Goal: Task Accomplishment & Management: Use online tool/utility

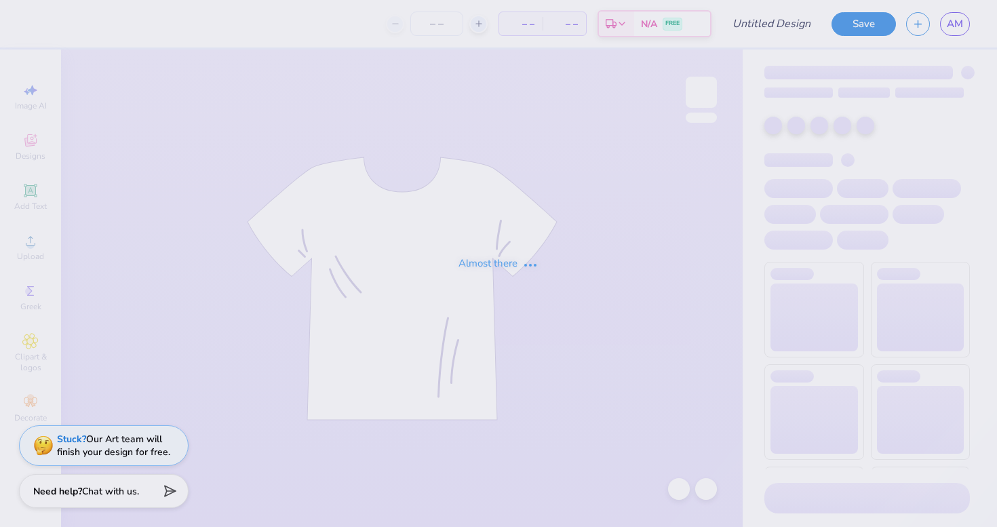
type input "50"
type input "edc star crewneck"
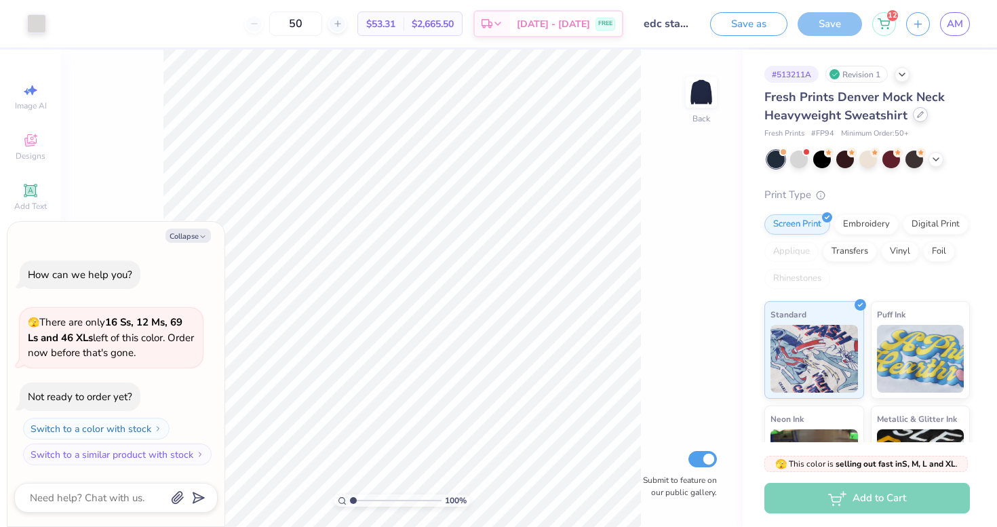
click at [921, 115] on icon at bounding box center [920, 114] width 7 height 7
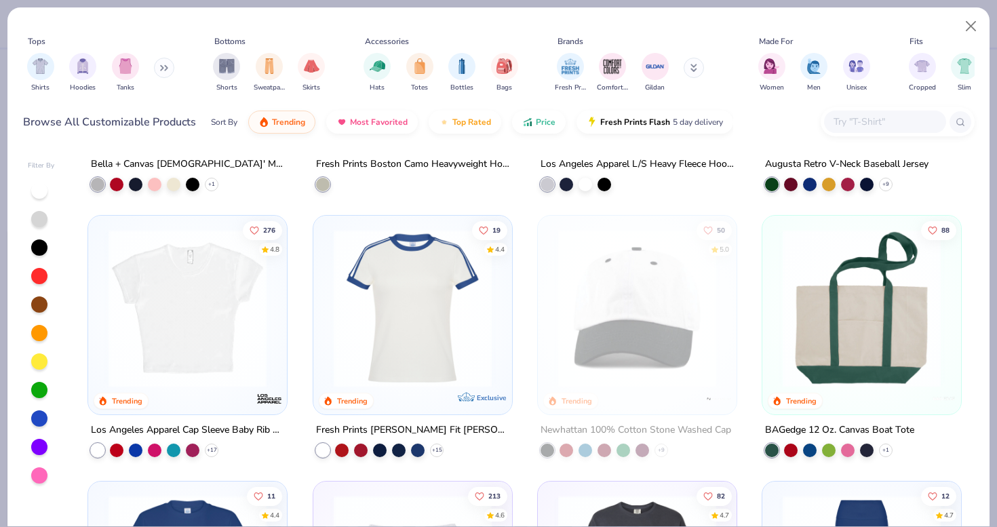
scroll to position [1805, 0]
click at [199, 362] on img at bounding box center [188, 308] width 172 height 158
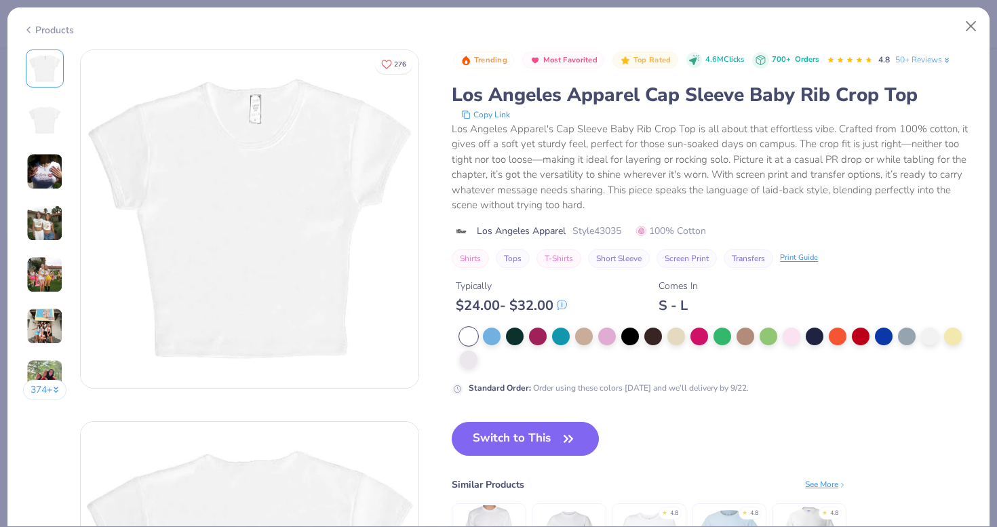
click at [56, 121] on img at bounding box center [44, 120] width 33 height 33
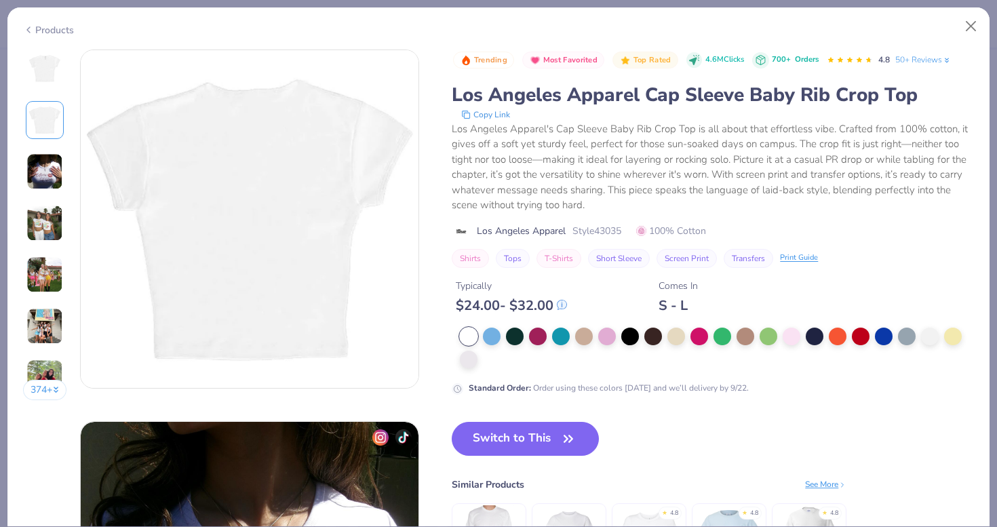
click at [49, 164] on img at bounding box center [44, 171] width 37 height 37
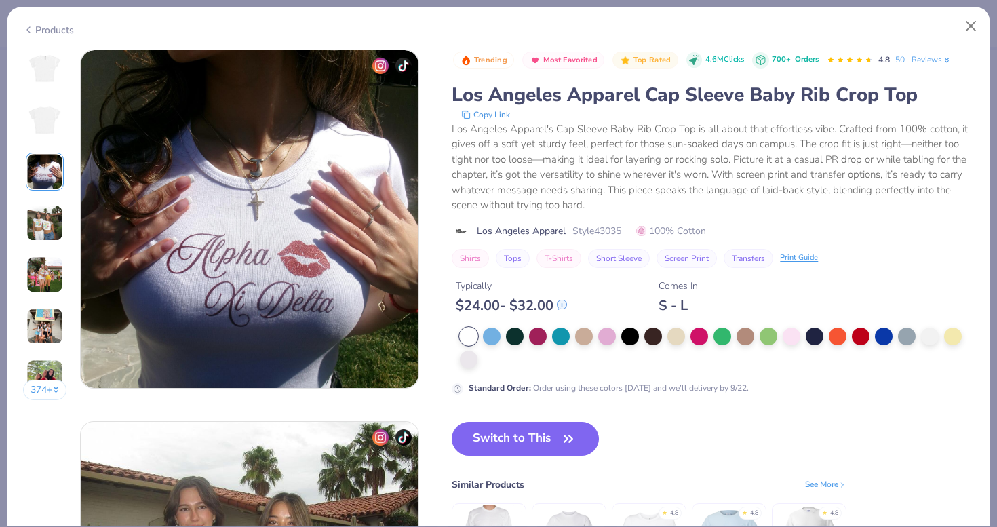
click at [45, 218] on img at bounding box center [44, 223] width 37 height 37
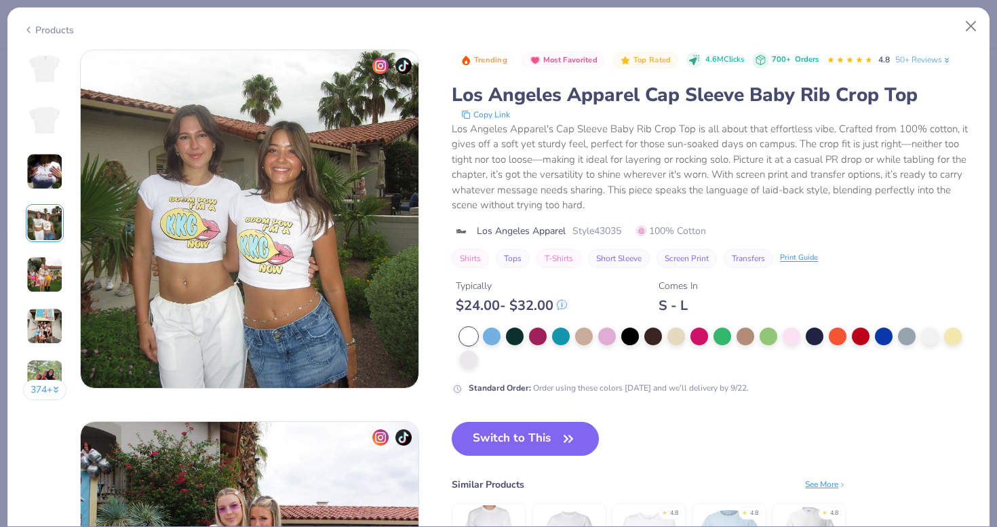
click at [47, 256] on img at bounding box center [44, 274] width 37 height 37
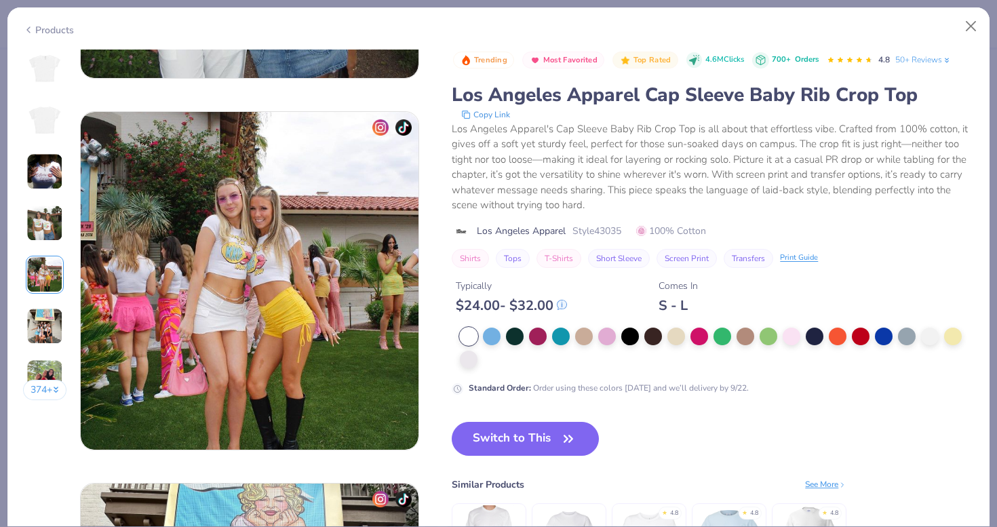
scroll to position [1486, 0]
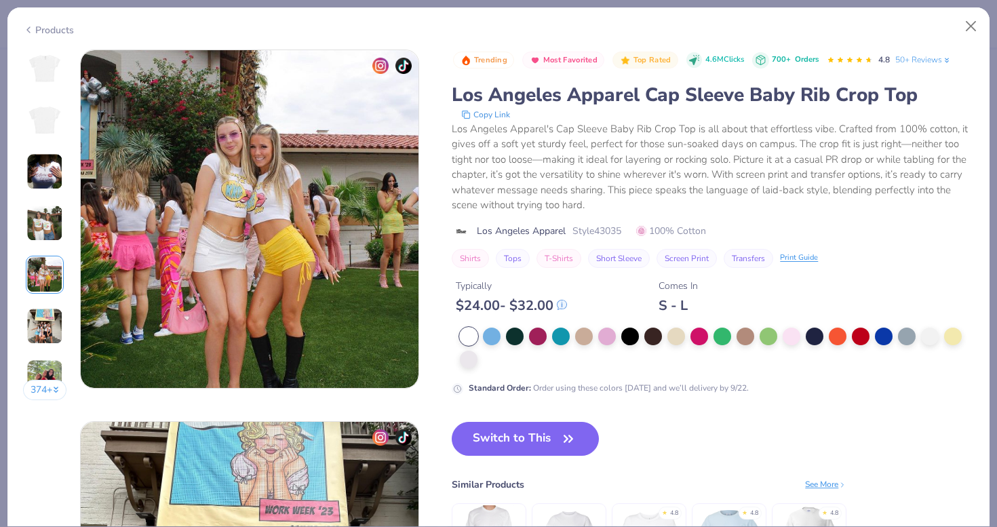
click at [43, 319] on img at bounding box center [44, 326] width 37 height 37
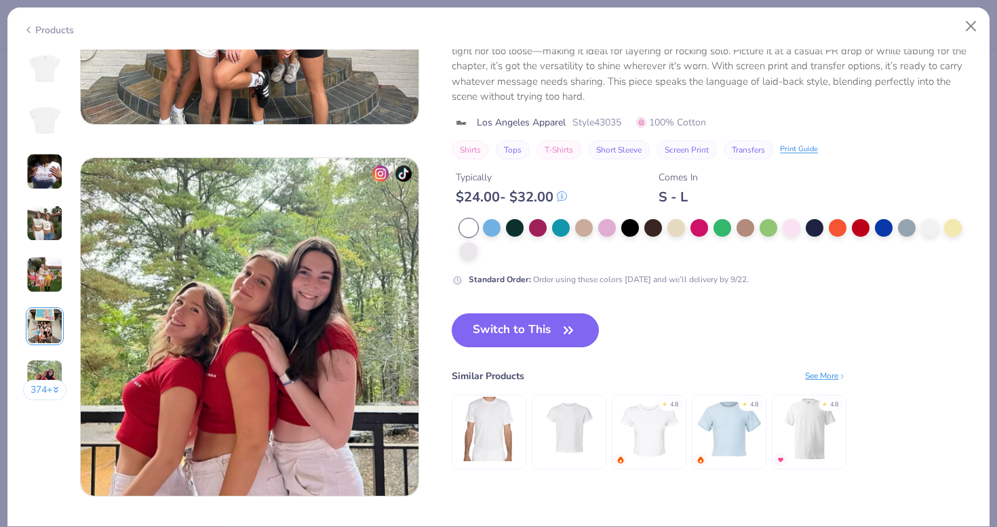
scroll to position [2121, 0]
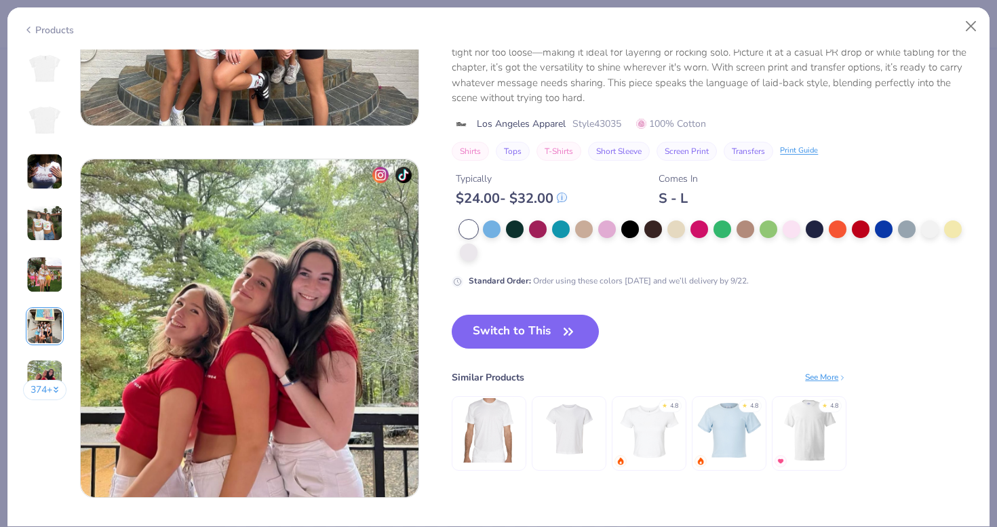
click at [52, 363] on img at bounding box center [44, 377] width 37 height 37
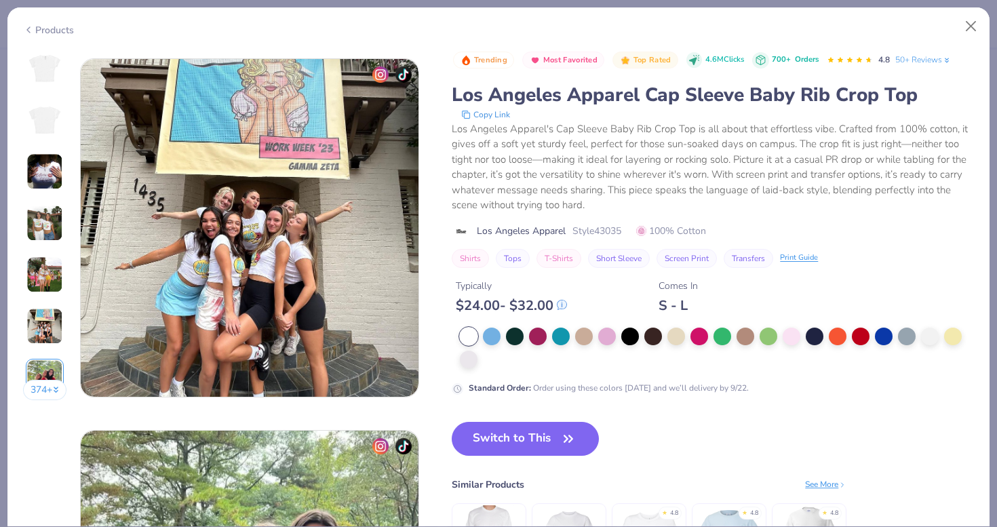
scroll to position [1838, 0]
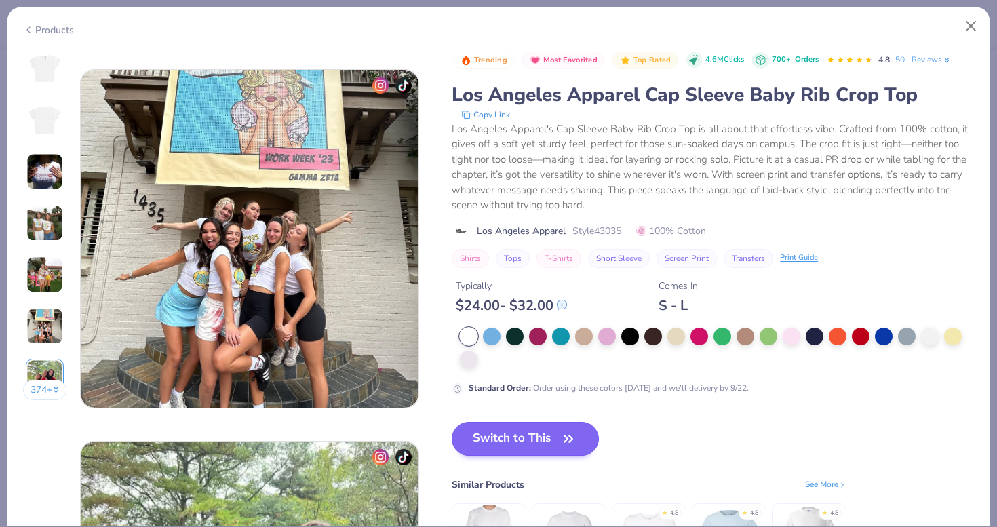
click at [520, 430] on button "Switch to This" at bounding box center [525, 439] width 147 height 34
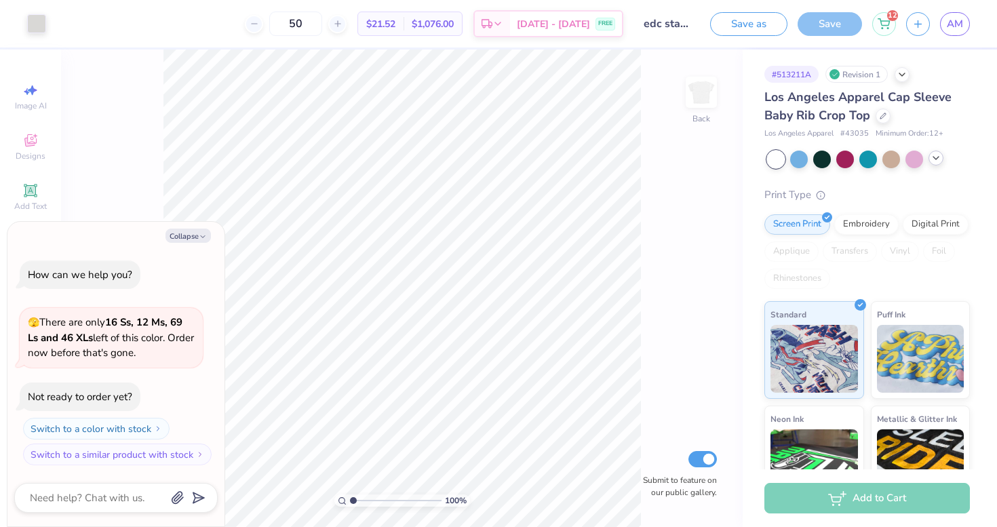
click at [932, 161] on icon at bounding box center [935, 158] width 11 height 11
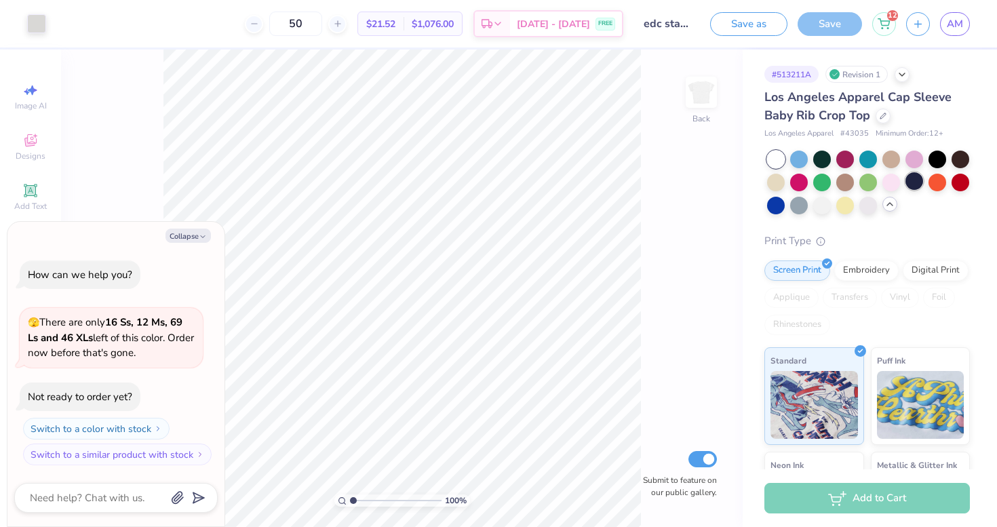
click at [915, 180] on div at bounding box center [914, 181] width 18 height 18
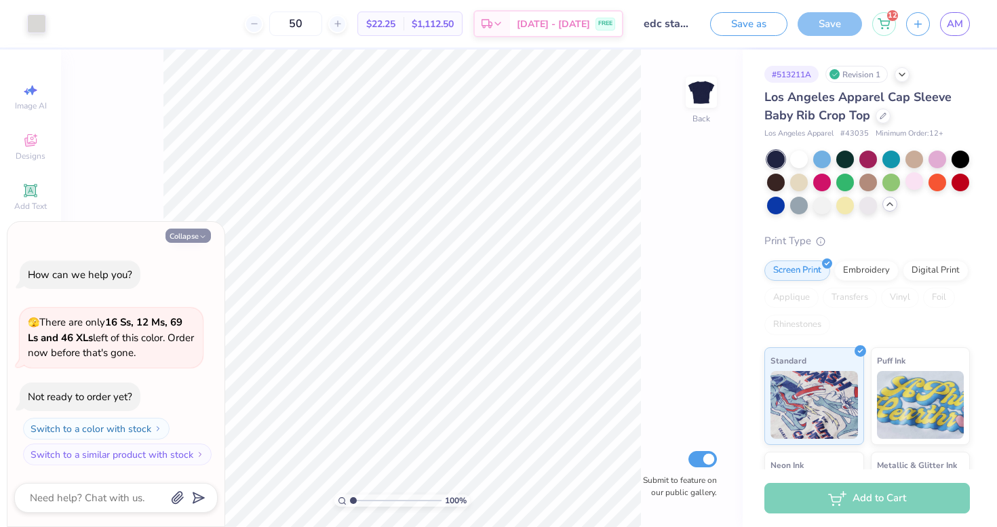
click at [199, 235] on icon "button" at bounding box center [203, 237] width 8 height 8
type textarea "x"
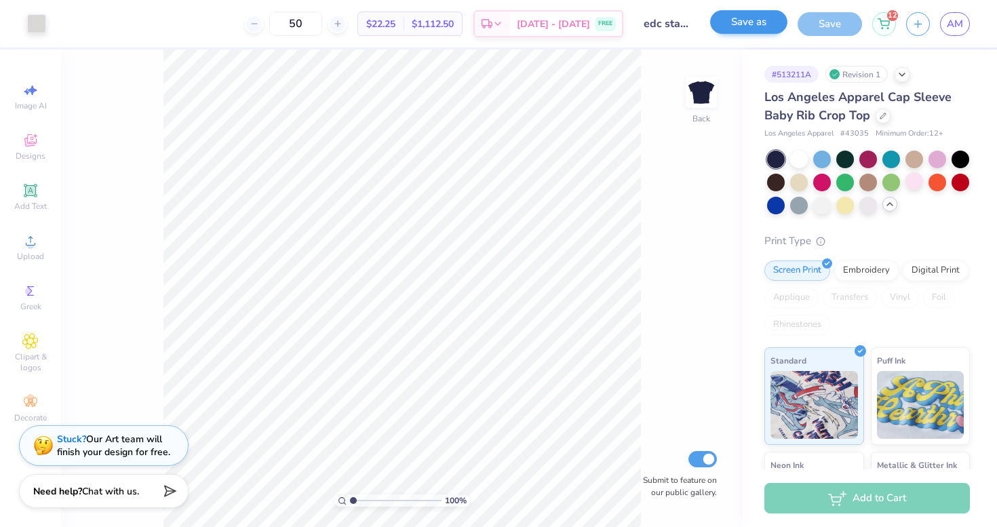
click at [755, 26] on button "Save as" at bounding box center [748, 22] width 77 height 24
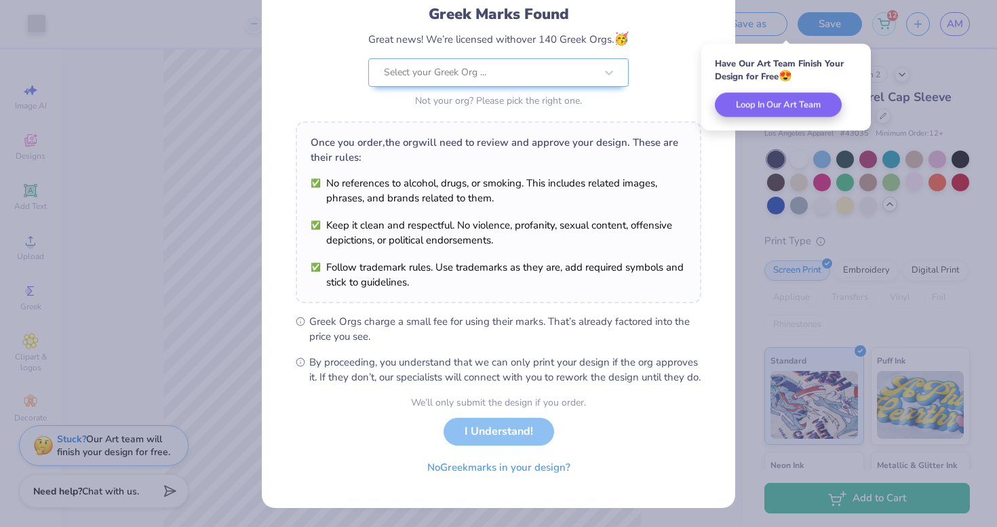
scroll to position [108, 0]
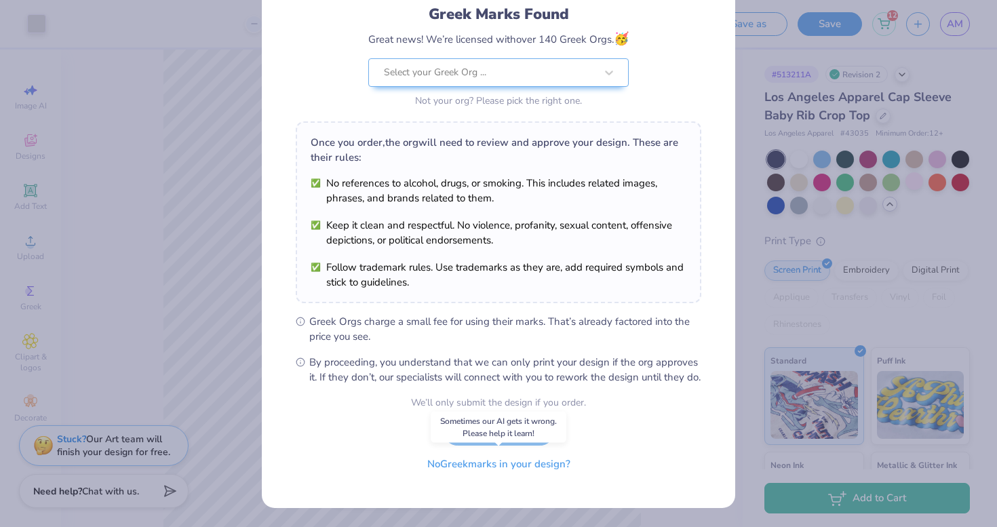
click at [492, 463] on button "No Greek marks in your design?" at bounding box center [499, 464] width 166 height 28
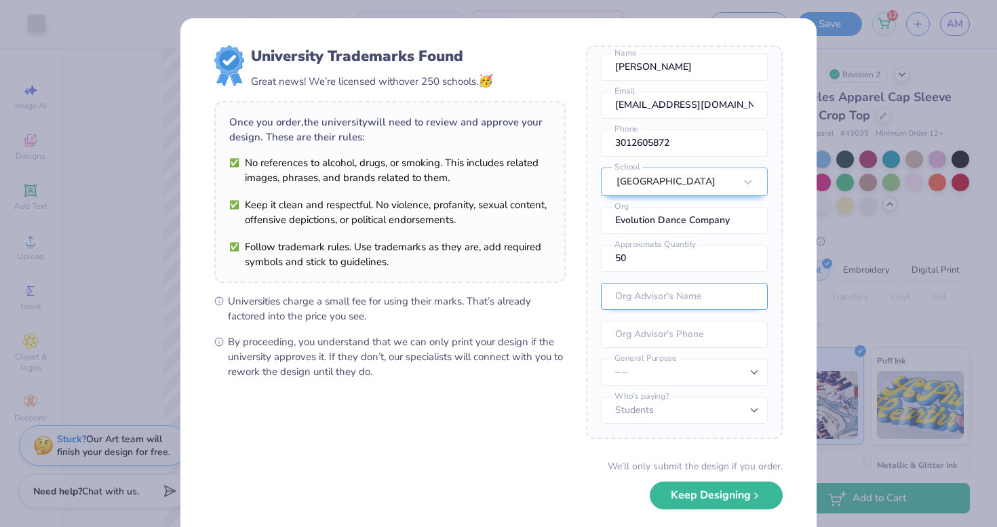
scroll to position [50, 0]
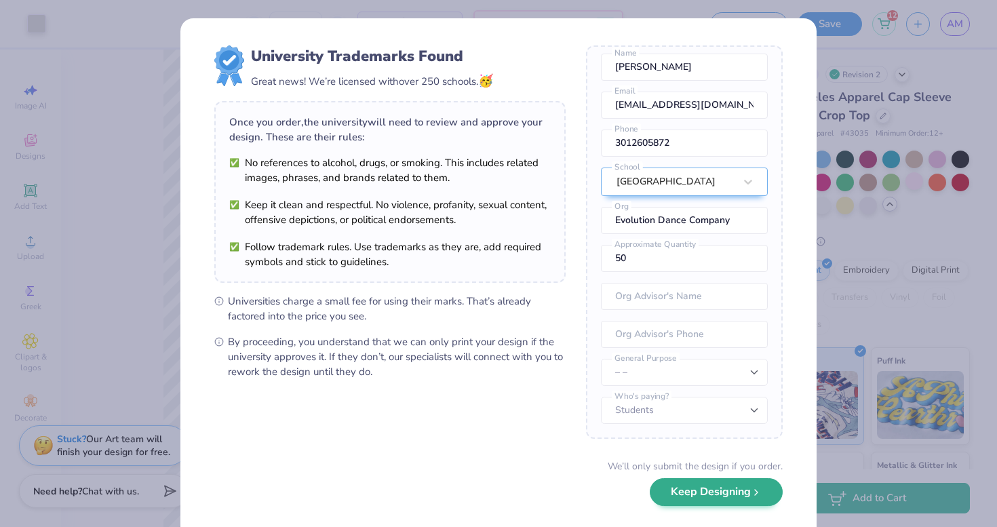
click at [677, 494] on button "Keep Designing" at bounding box center [716, 492] width 133 height 28
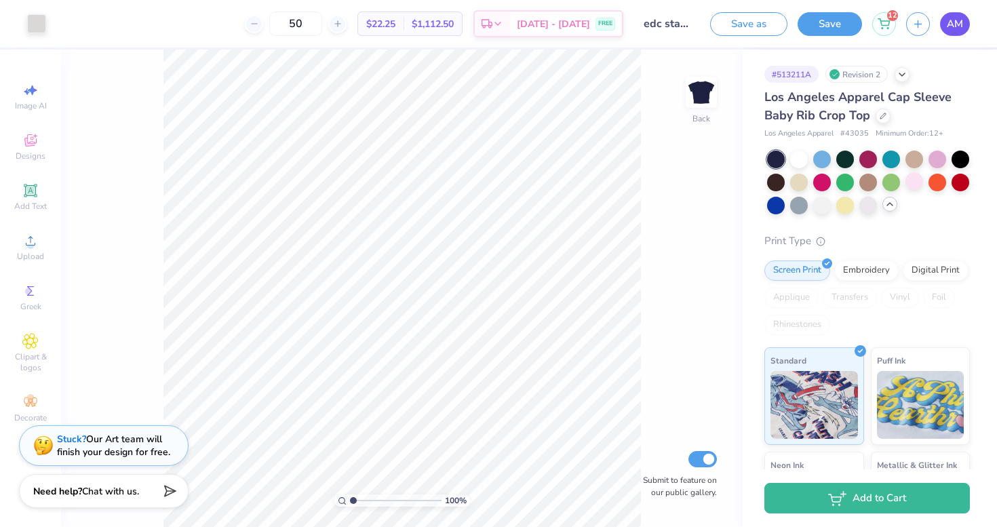
click at [949, 27] on span "AM" at bounding box center [955, 24] width 16 height 16
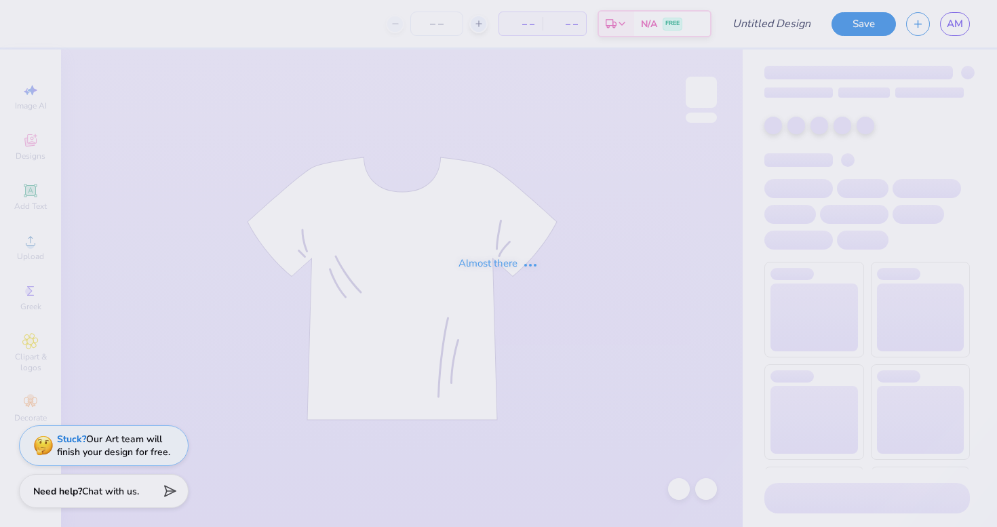
type input "stars hoodie"
type input "50"
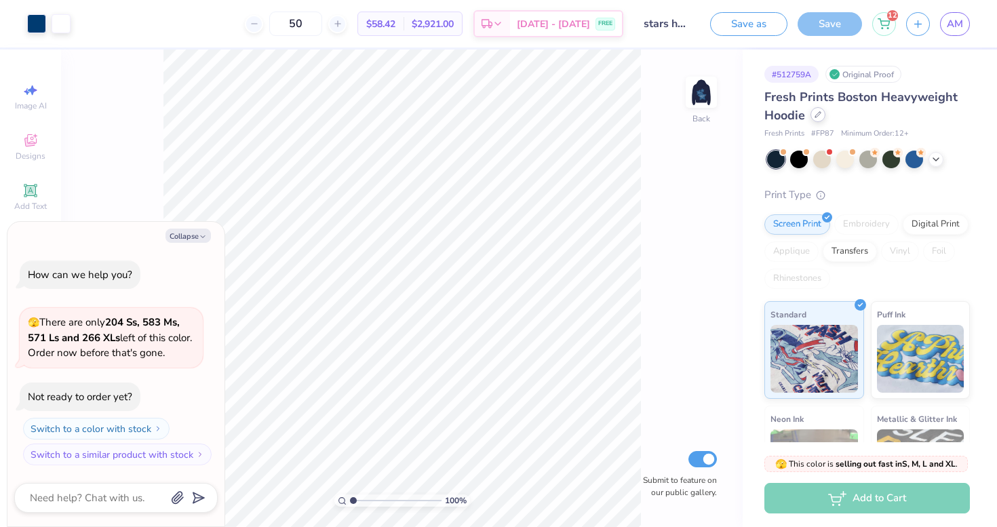
click at [819, 114] on icon at bounding box center [817, 114] width 7 height 7
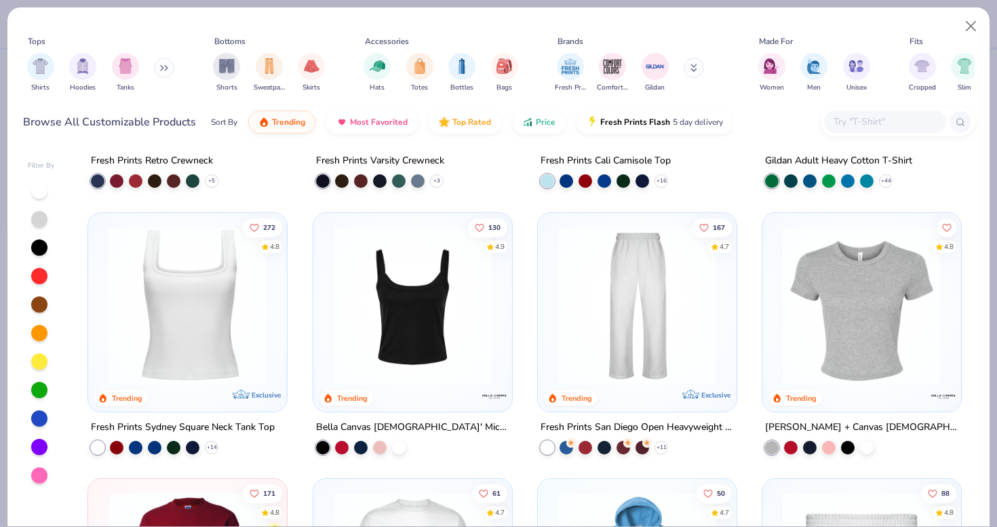
scroll to position [473, 0]
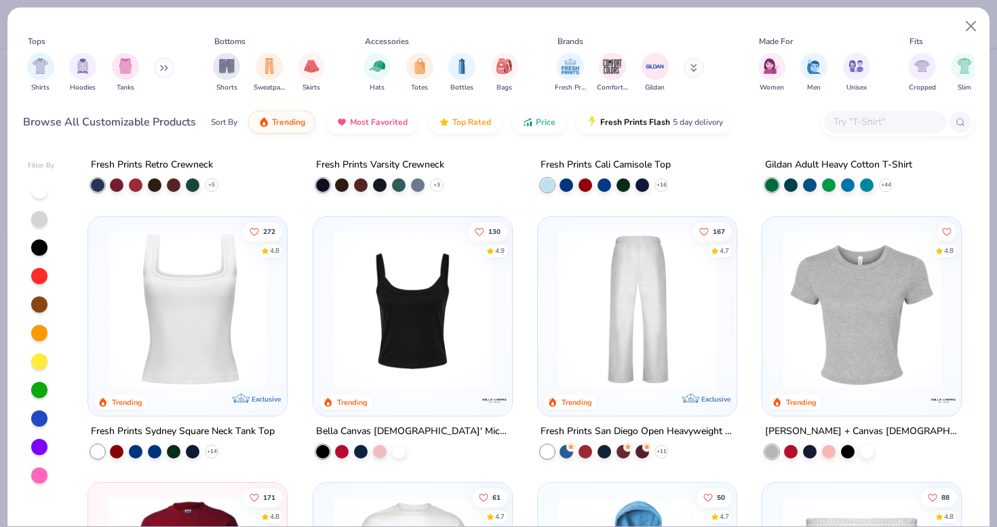
click at [627, 319] on div at bounding box center [637, 309] width 515 height 158
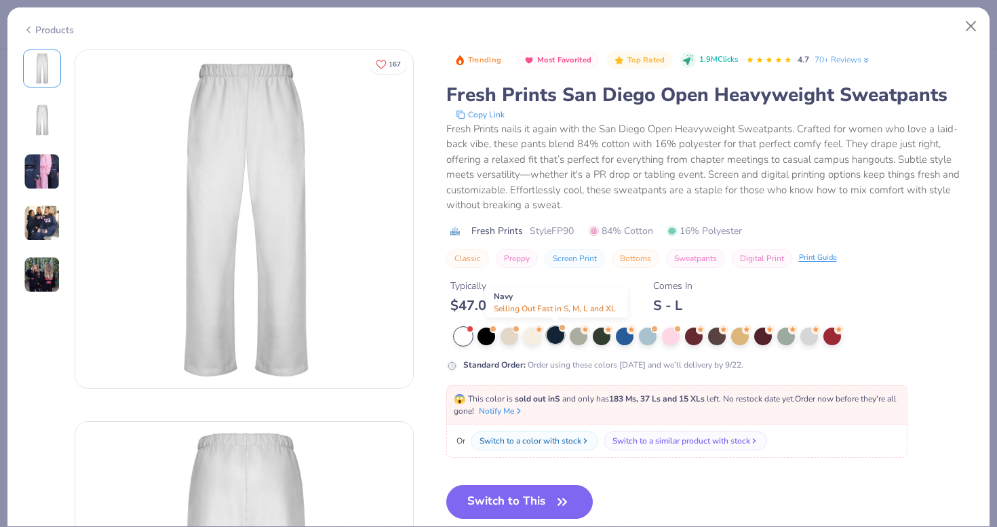
click at [558, 336] on div at bounding box center [556, 335] width 18 height 18
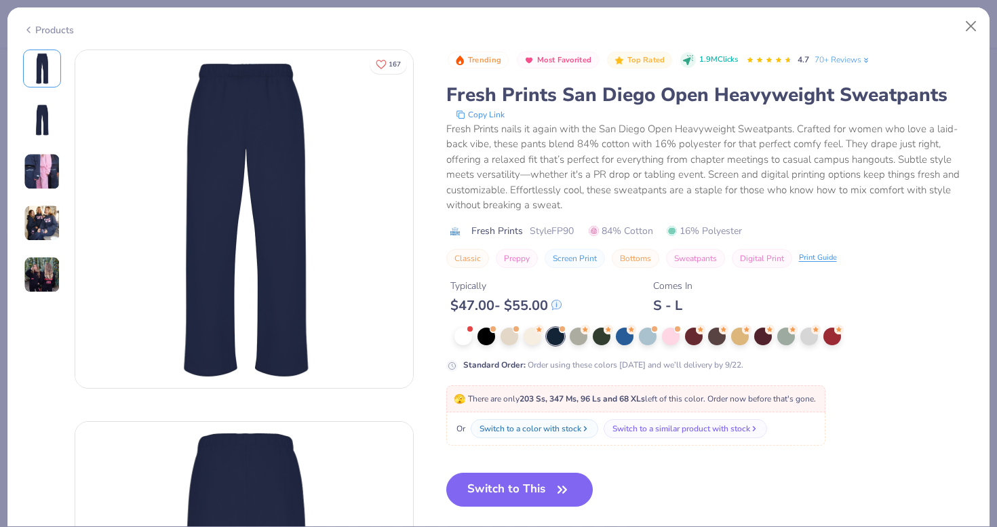
click at [49, 117] on img at bounding box center [42, 120] width 33 height 33
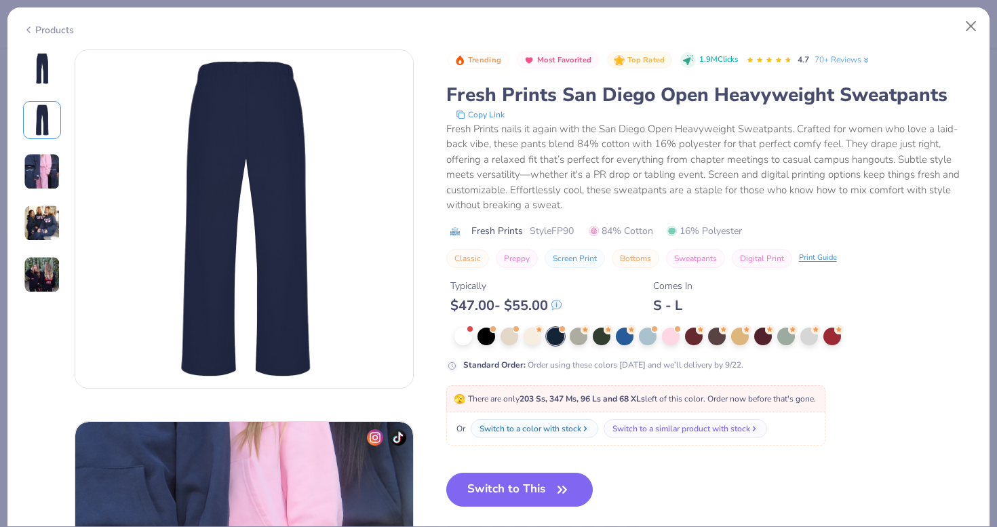
click at [49, 161] on img at bounding box center [42, 171] width 37 height 37
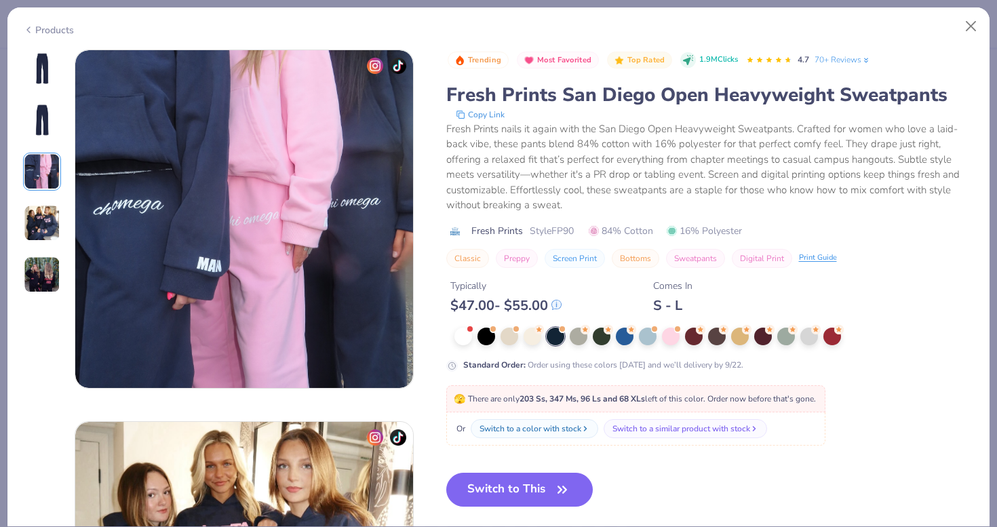
click at [43, 208] on img at bounding box center [42, 223] width 37 height 37
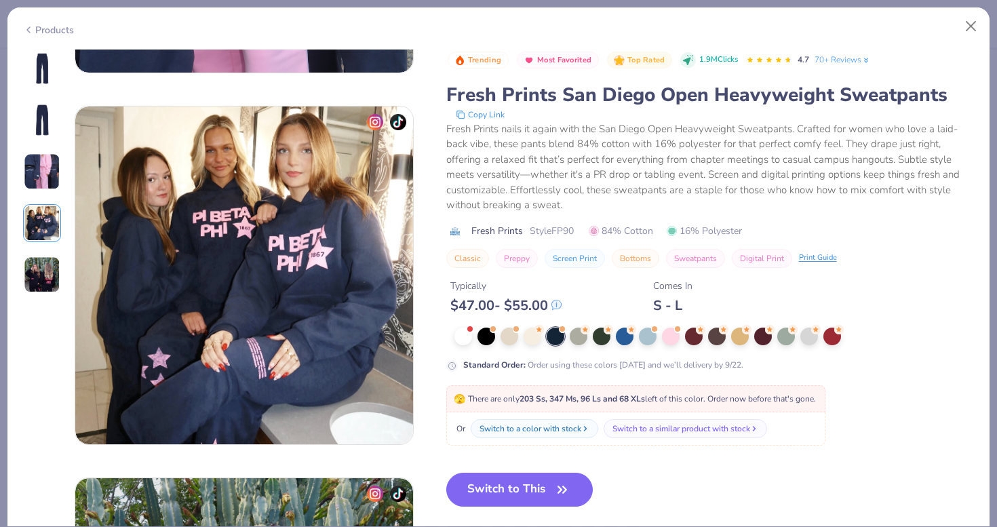
scroll to position [1115, 0]
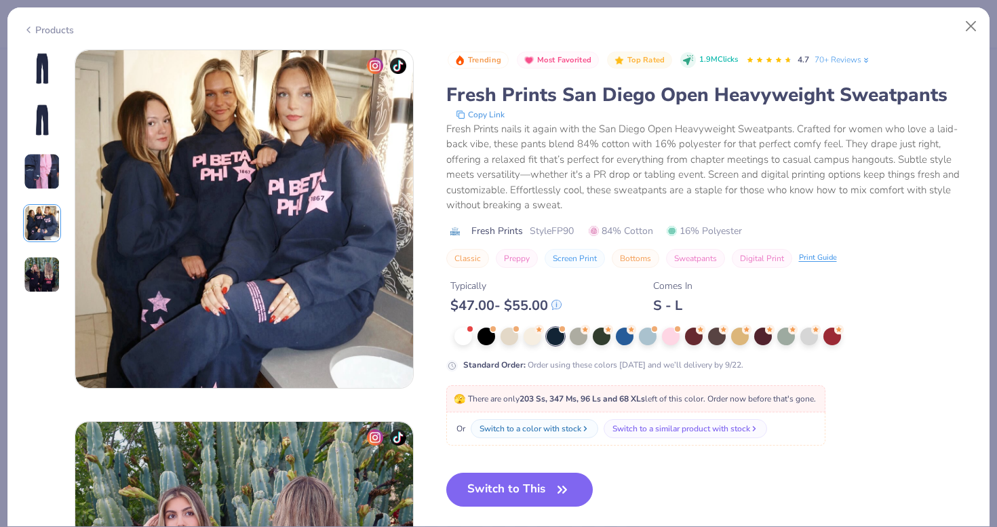
click at [38, 248] on div at bounding box center [42, 172] width 38 height 244
click at [514, 486] on button "Switch to This" at bounding box center [519, 490] width 147 height 34
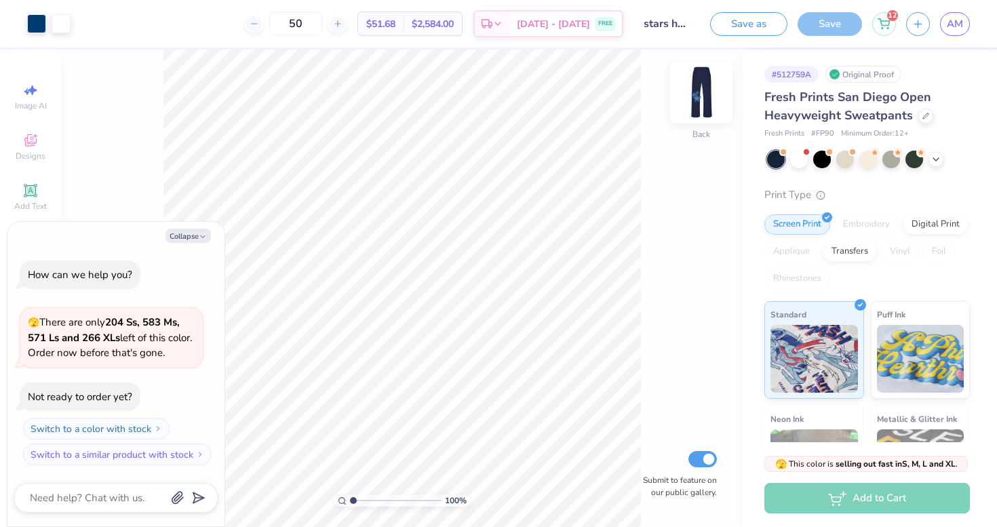
click at [705, 98] on img at bounding box center [701, 92] width 54 height 54
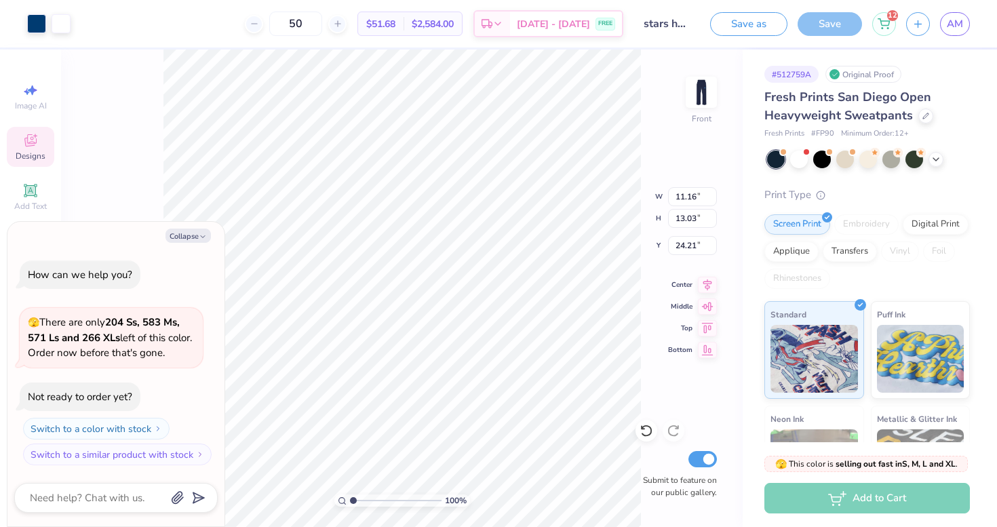
type textarea "x"
type input "7.78"
type input "9.09"
type input "28.14"
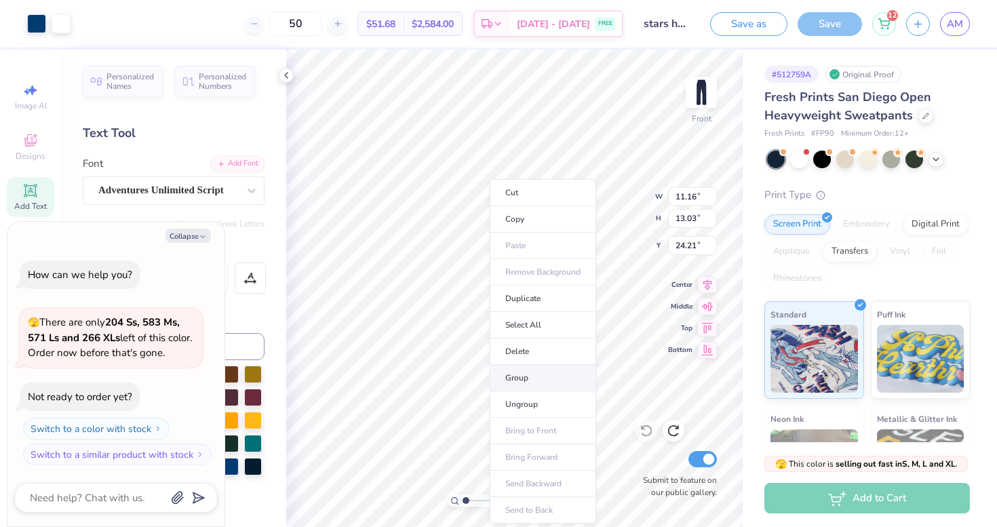
click at [526, 376] on li "Group" at bounding box center [543, 378] width 106 height 26
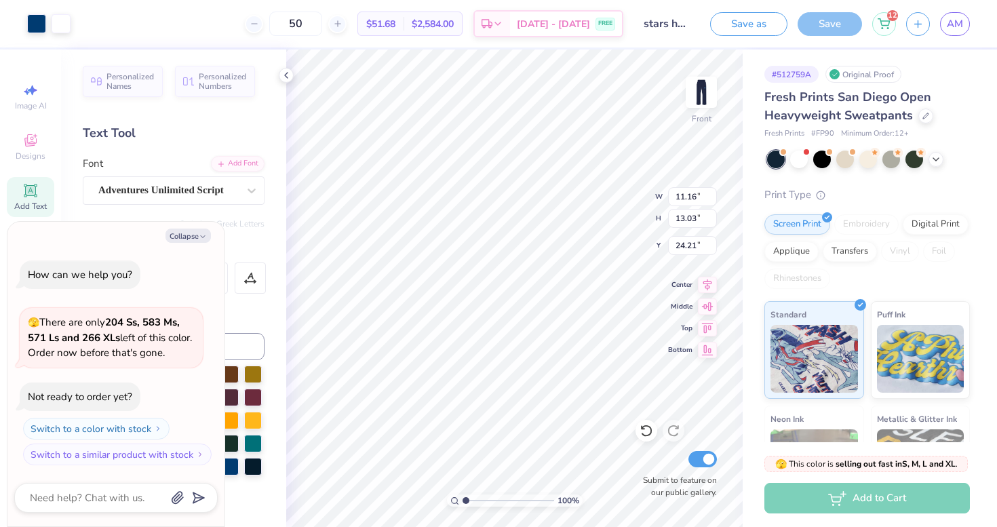
type textarea "x"
type input "7.46"
type input "8.71"
type input "28.52"
type textarea "x"
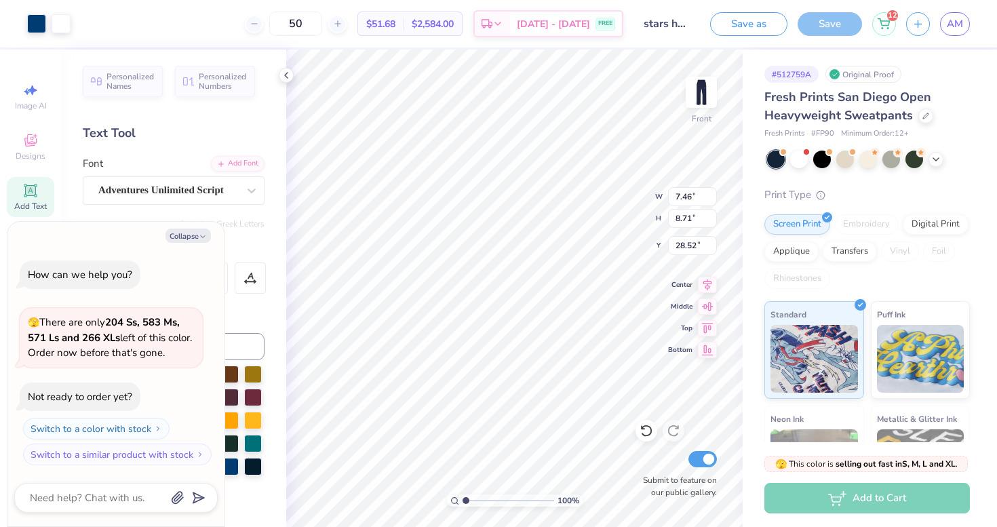
type input "2.81"
type textarea "x"
type input "2.46"
type textarea "x"
type input "3.52"
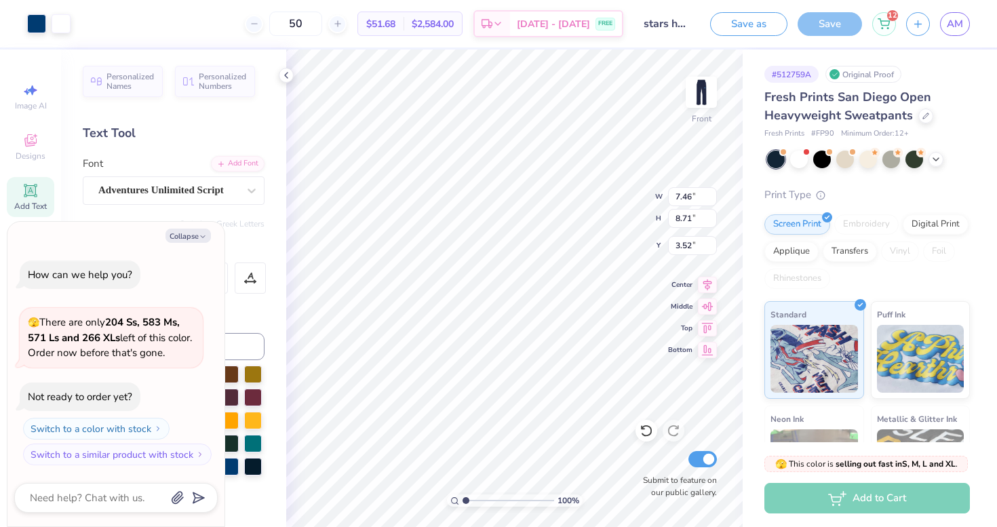
type textarea "x"
type input "2.90"
click at [284, 77] on icon at bounding box center [286, 75] width 11 height 11
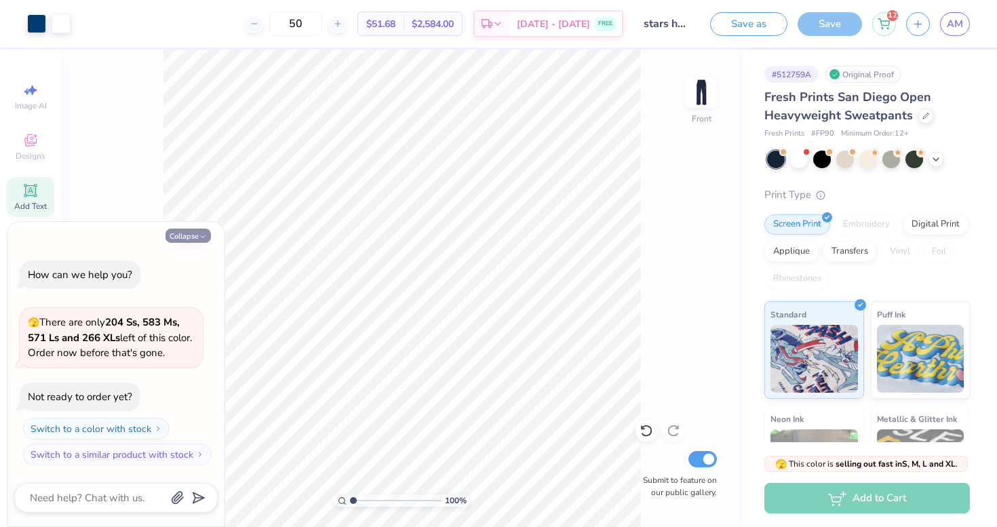
click at [182, 235] on button "Collapse" at bounding box center [187, 236] width 45 height 14
type textarea "x"
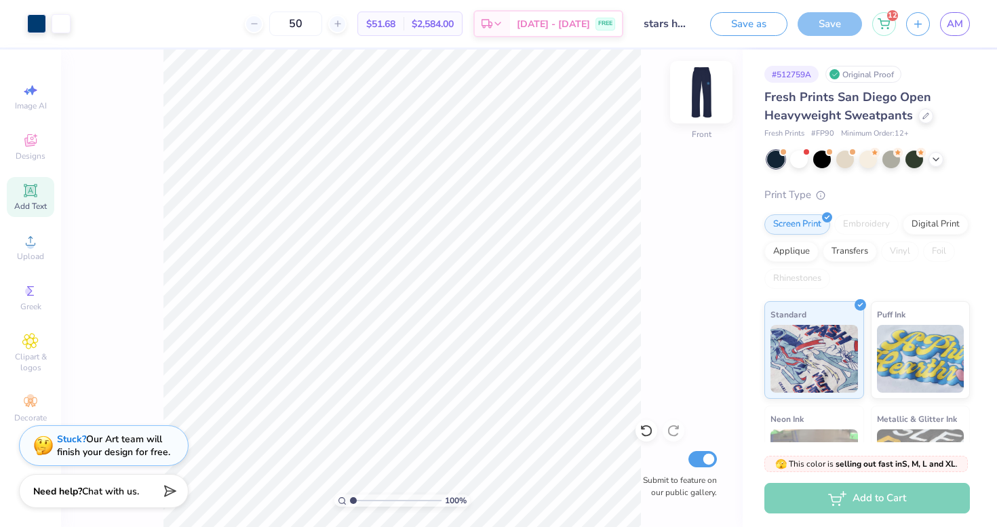
click at [700, 97] on img at bounding box center [701, 92] width 54 height 54
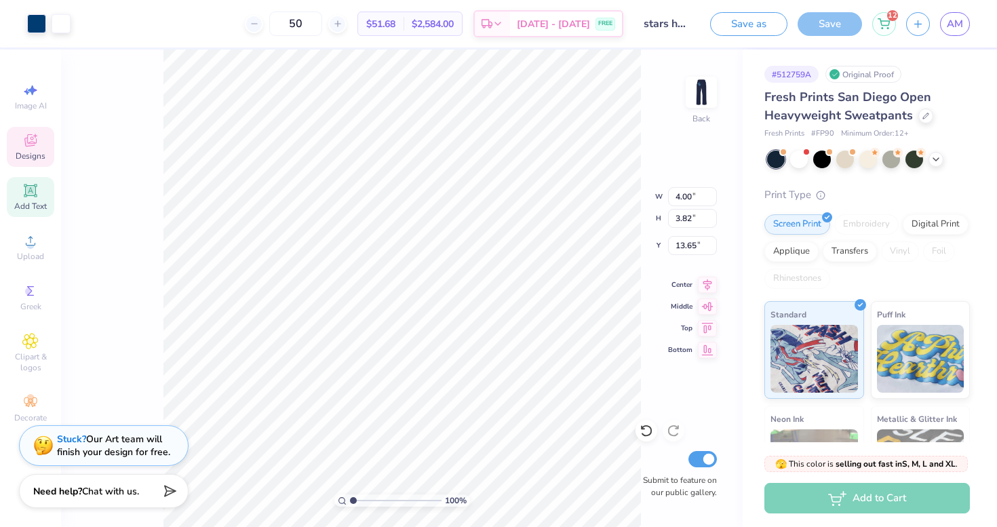
type input "4.94"
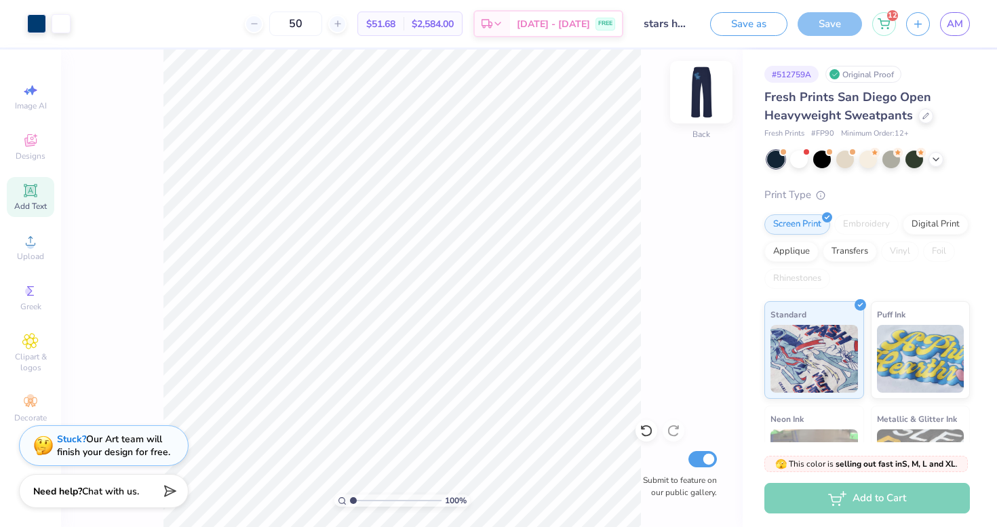
click at [698, 99] on img at bounding box center [701, 92] width 54 height 54
click at [698, 99] on img at bounding box center [701, 92] width 27 height 27
click at [750, 28] on button "Save as" at bounding box center [748, 22] width 77 height 24
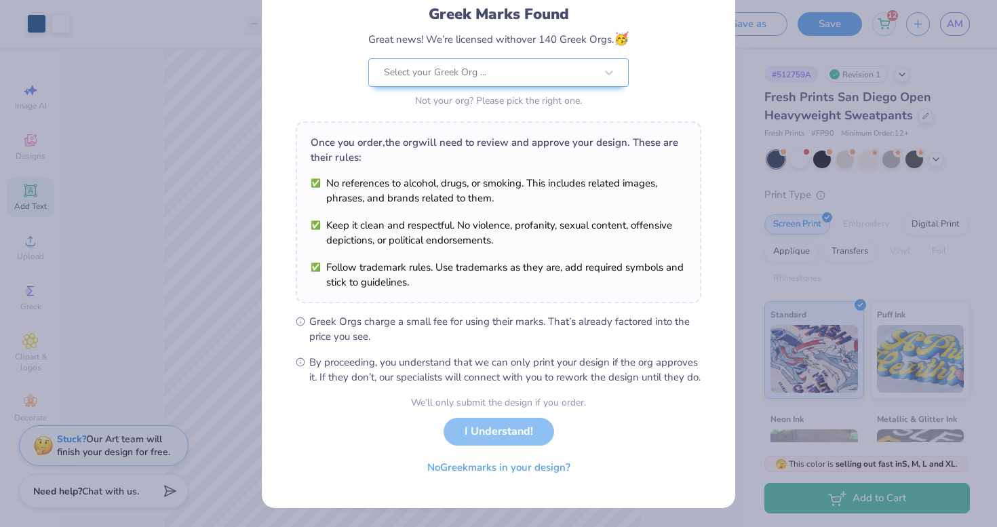
scroll to position [108, 0]
click at [488, 465] on button "No Greek marks in your design?" at bounding box center [499, 464] width 166 height 28
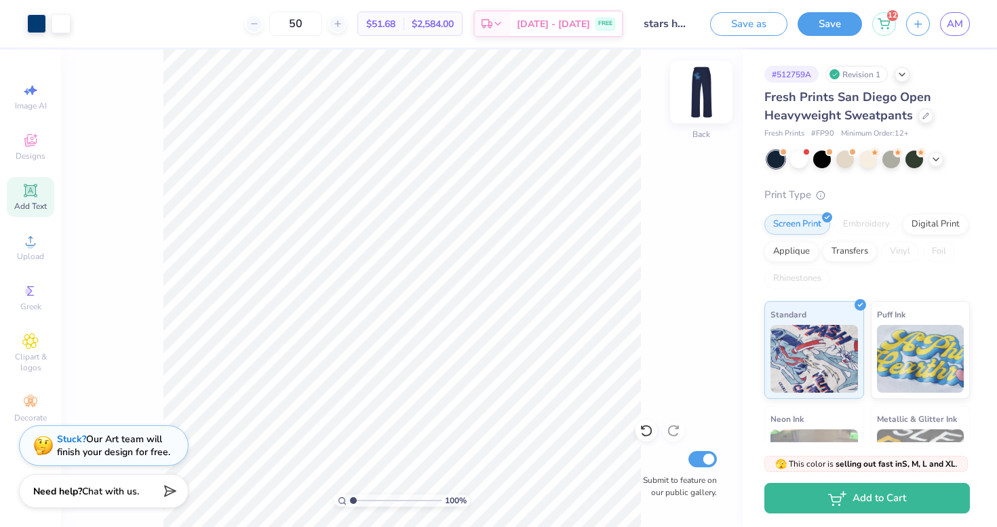
click at [707, 83] on img at bounding box center [701, 92] width 54 height 54
click at [696, 99] on img at bounding box center [701, 92] width 54 height 54
type input "5.61"
type input "5.35"
type input "3.40"
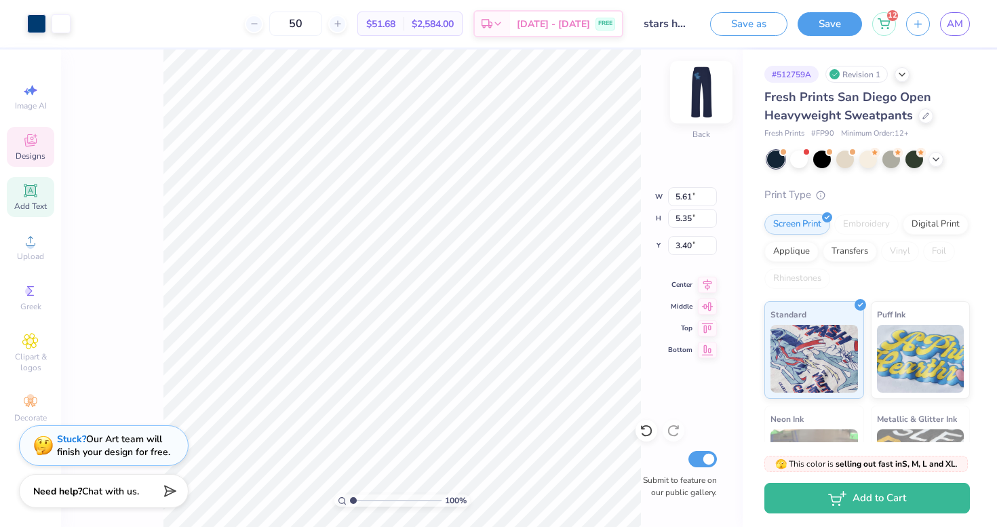
type input "4.28"
click at [698, 91] on img at bounding box center [701, 92] width 54 height 54
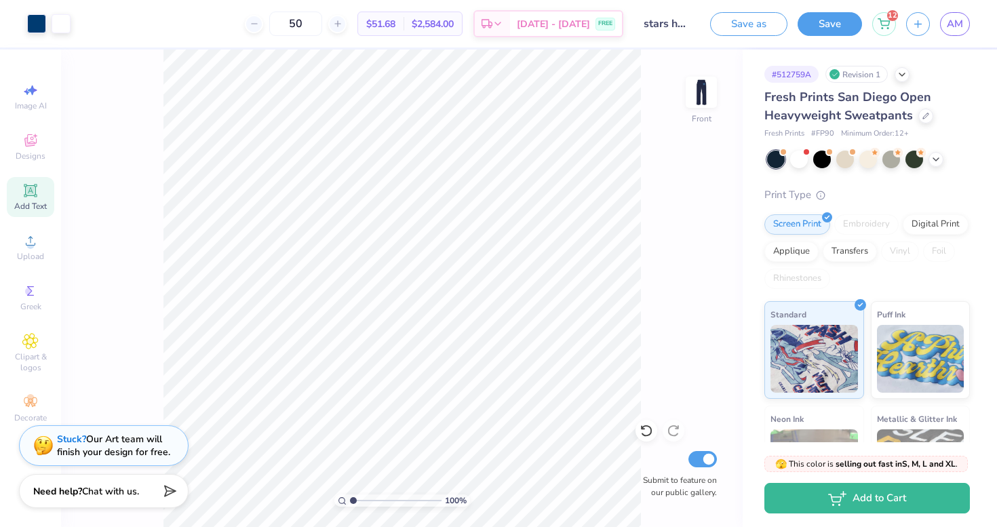
click at [698, 91] on img at bounding box center [701, 92] width 27 height 27
click at [952, 18] on span "AM" at bounding box center [955, 24] width 16 height 16
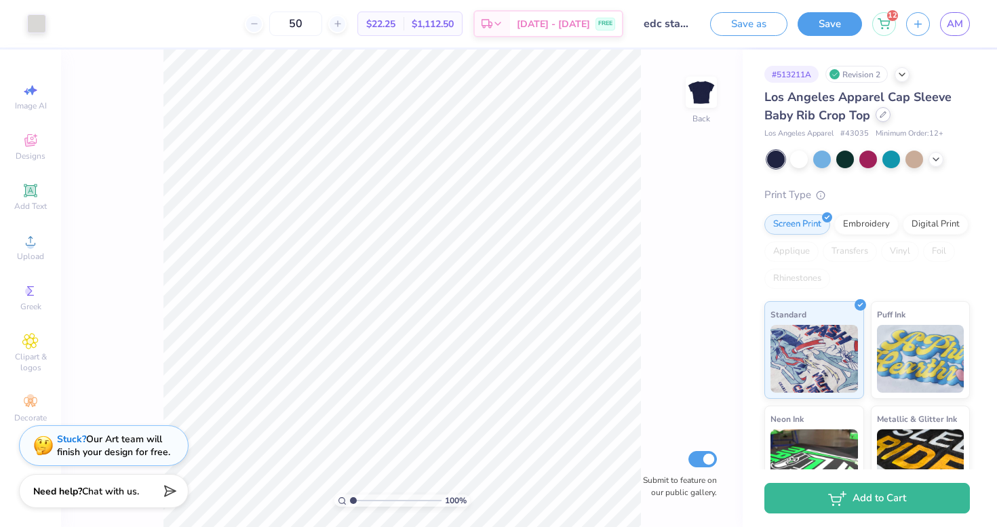
click at [880, 116] on icon at bounding box center [882, 114] width 5 height 5
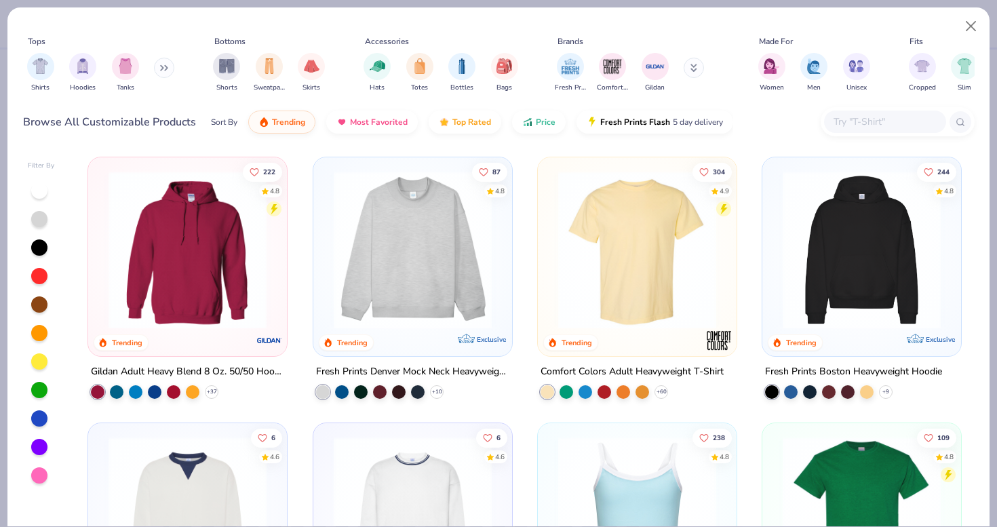
click at [850, 115] on input "text" at bounding box center [884, 122] width 104 height 16
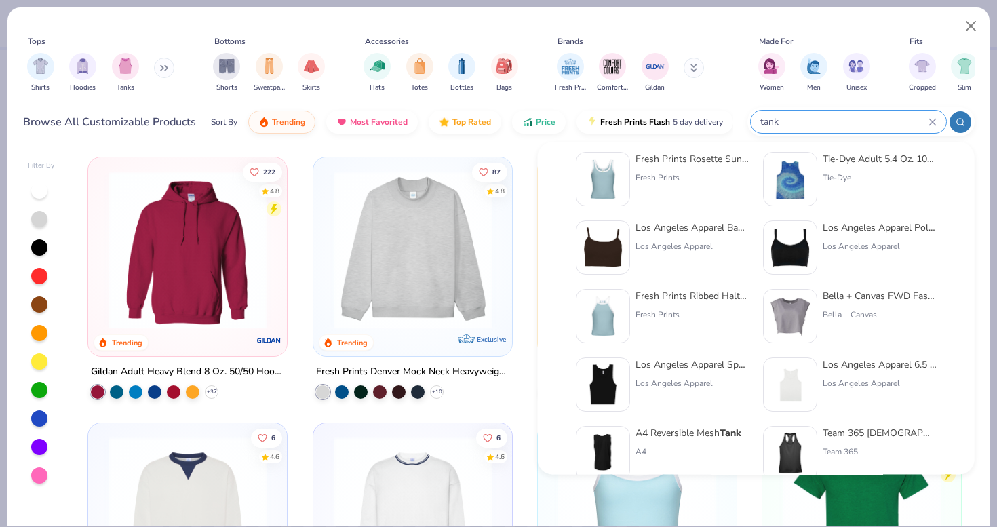
scroll to position [359, 0]
type input "tank"
click at [680, 224] on div "Los Angeles Apparel Baby Rib Spaghetti Crop Tank" at bounding box center [692, 226] width 114 height 14
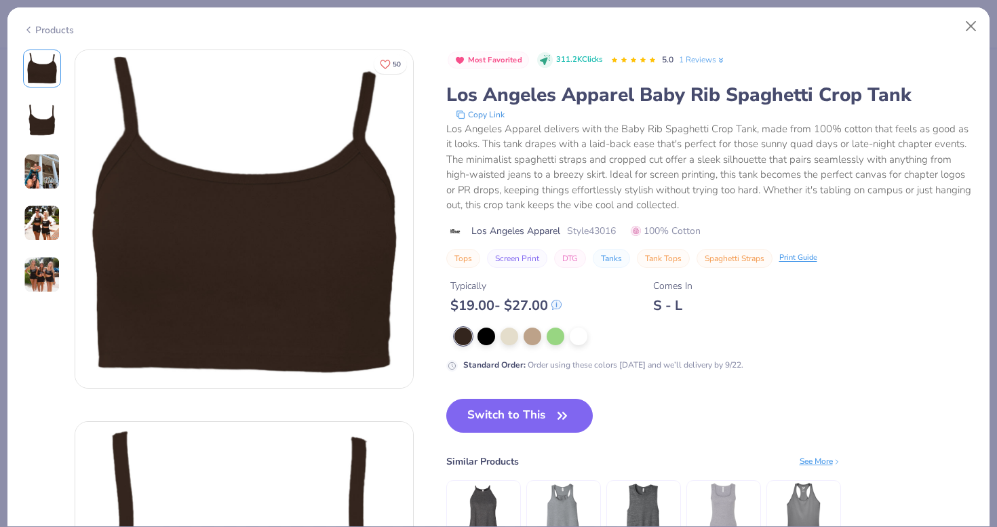
click at [45, 116] on img at bounding box center [42, 120] width 33 height 33
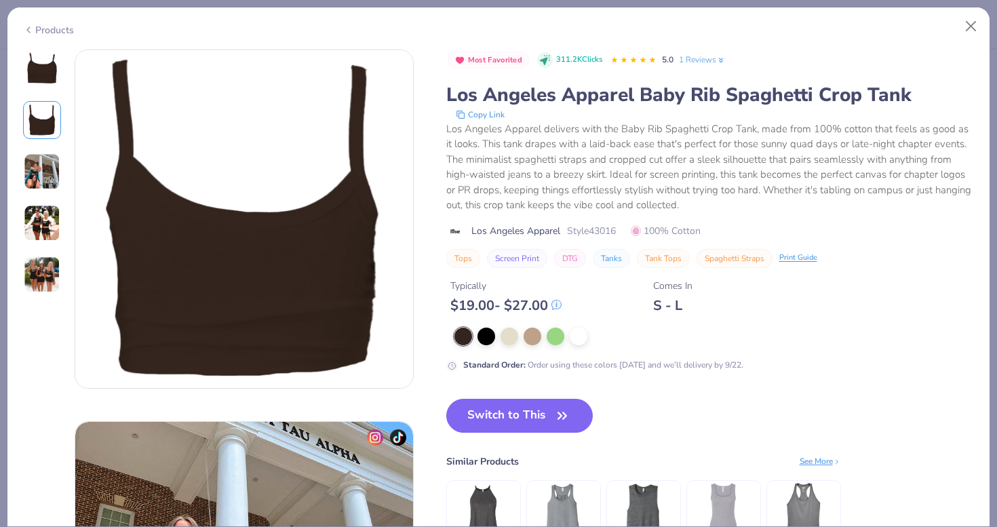
click at [48, 167] on img at bounding box center [42, 171] width 37 height 37
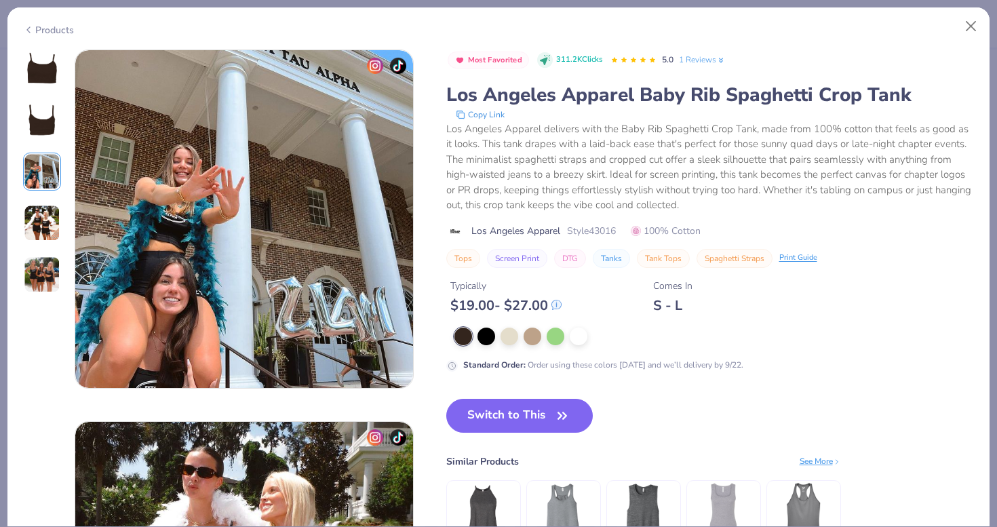
click at [44, 210] on img at bounding box center [42, 223] width 37 height 37
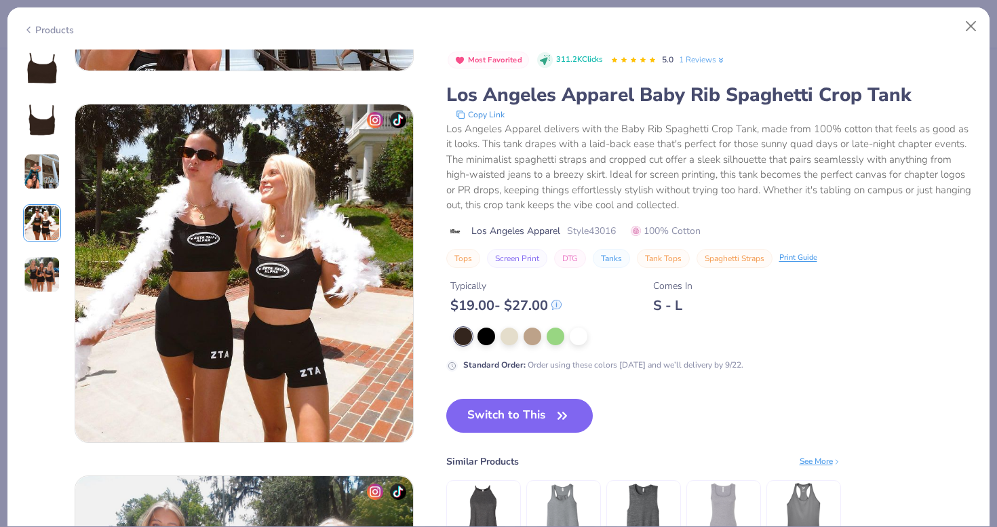
scroll to position [1115, 0]
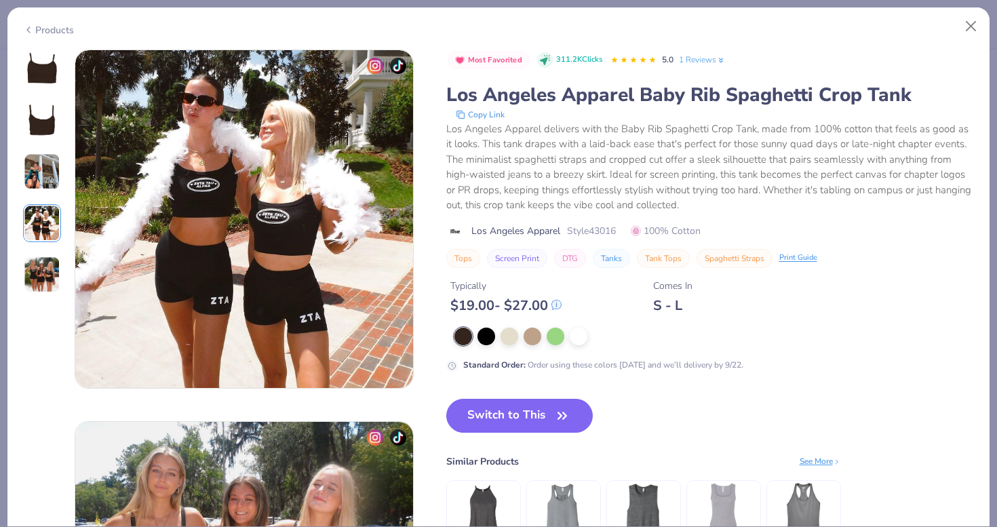
click at [40, 250] on div at bounding box center [42, 172] width 38 height 244
click at [43, 274] on img at bounding box center [42, 274] width 37 height 37
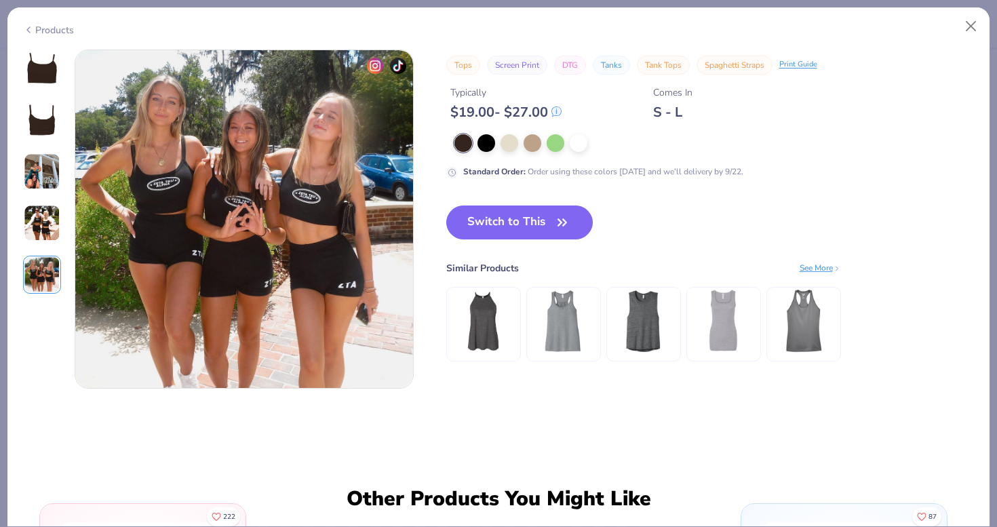
click at [45, 222] on img at bounding box center [42, 223] width 37 height 37
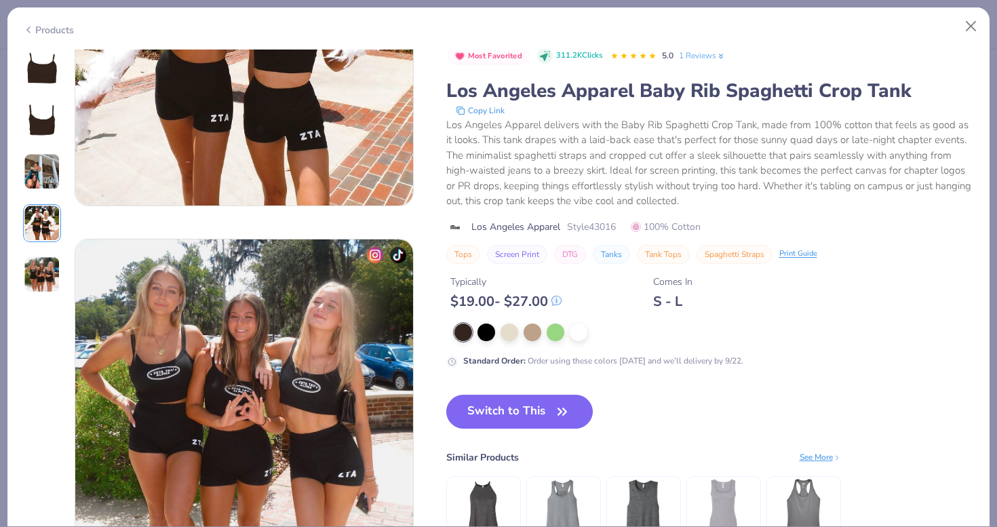
scroll to position [1311, 0]
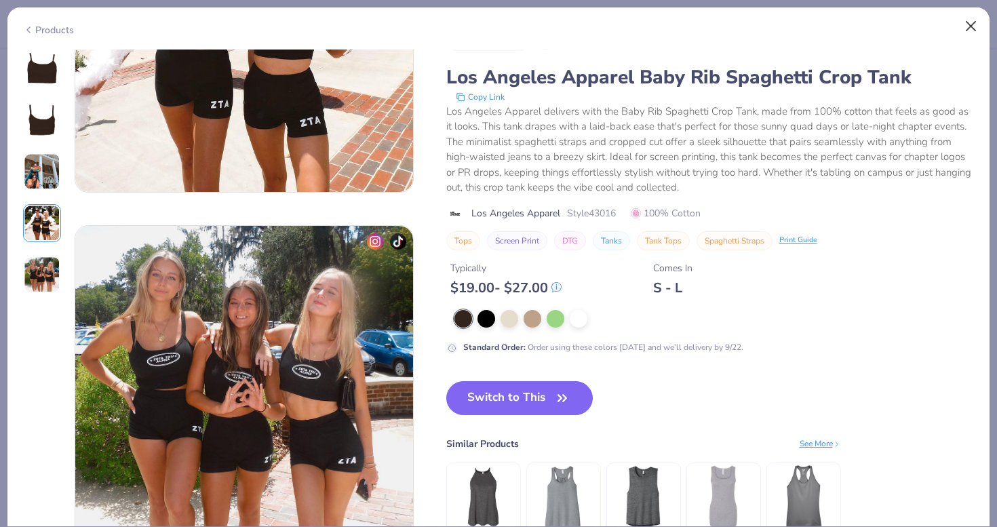
click at [976, 24] on button "Close" at bounding box center [971, 27] width 26 height 26
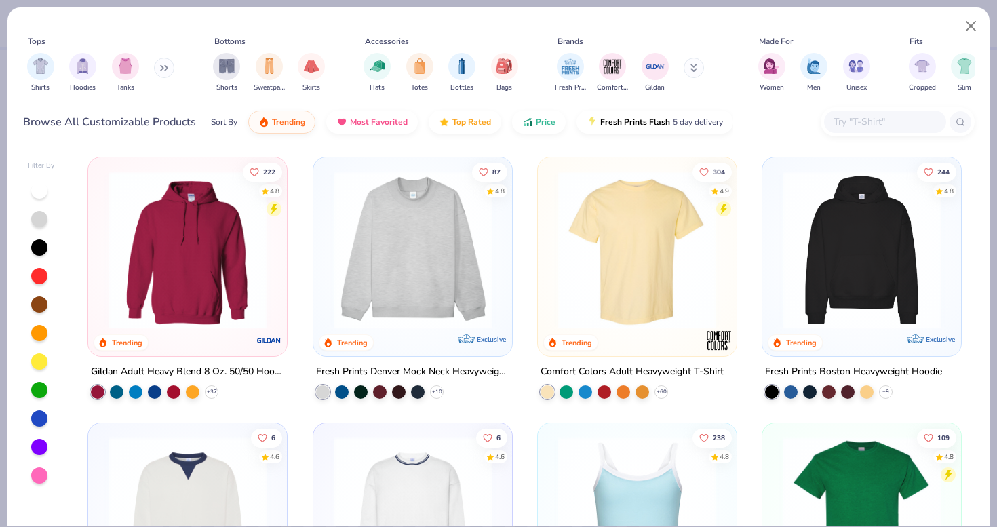
click at [861, 115] on input "text" at bounding box center [884, 122] width 104 height 16
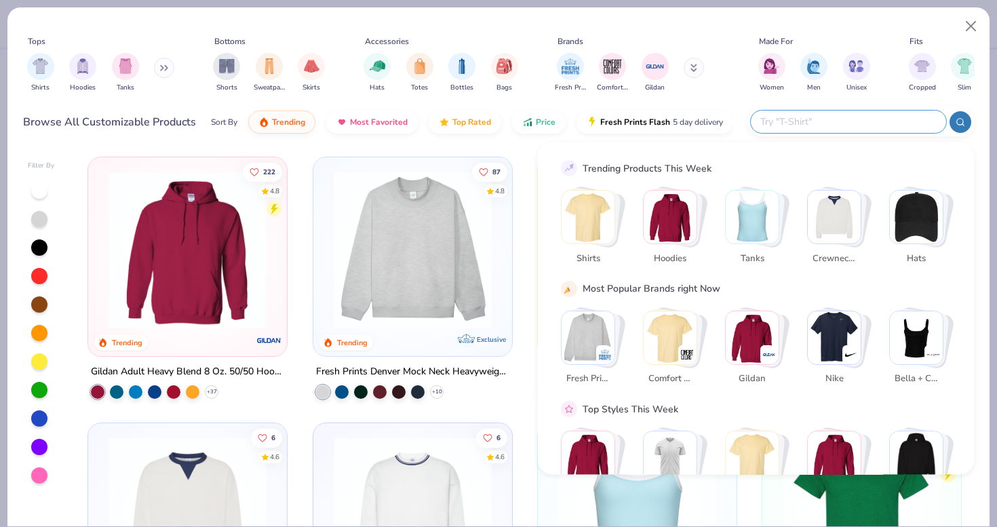
click at [753, 214] on img "Stack Card Button Tanks" at bounding box center [752, 217] width 53 height 53
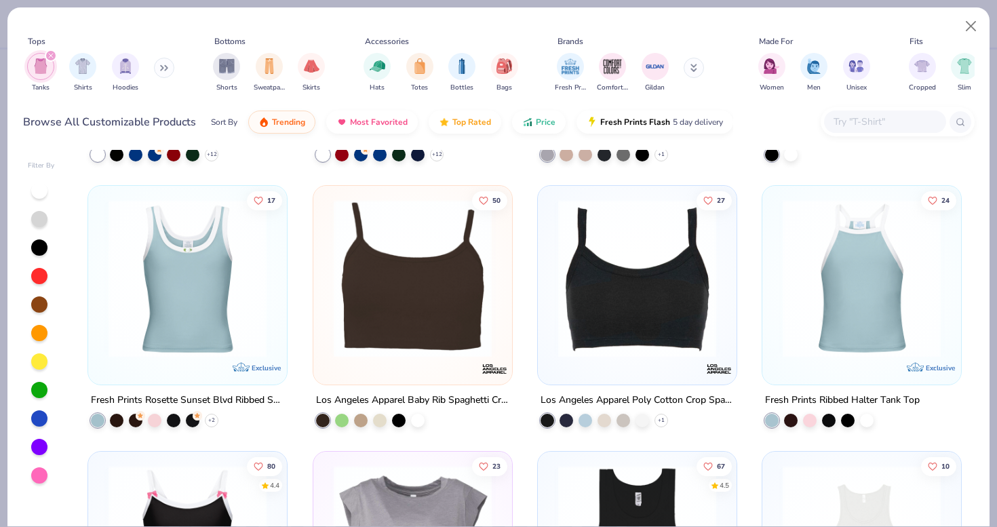
scroll to position [768, 0]
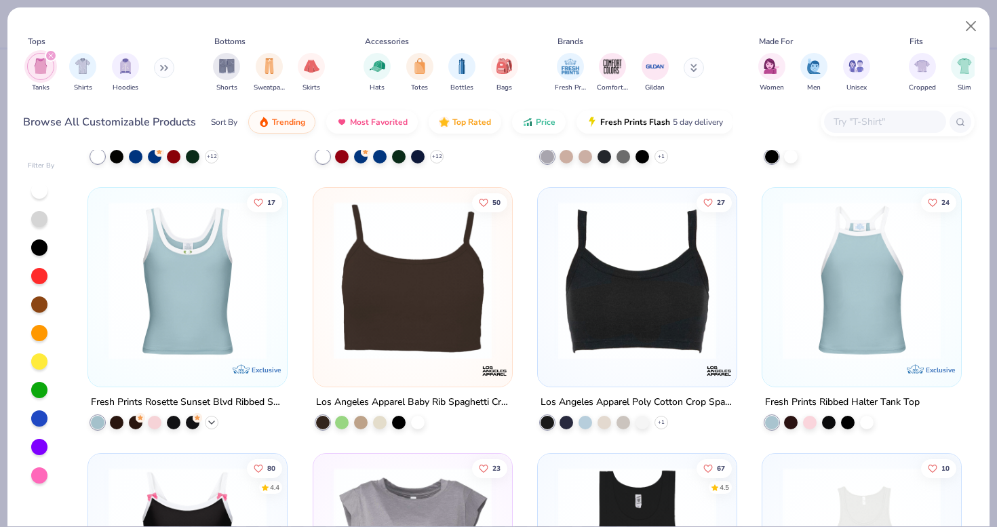
click at [208, 420] on icon at bounding box center [211, 422] width 11 height 11
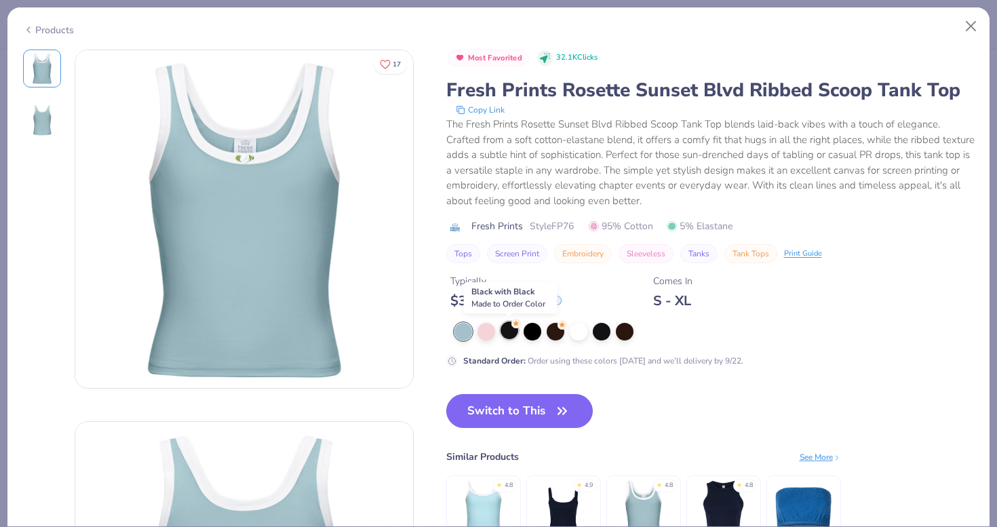
click at [508, 332] on div at bounding box center [509, 330] width 18 height 18
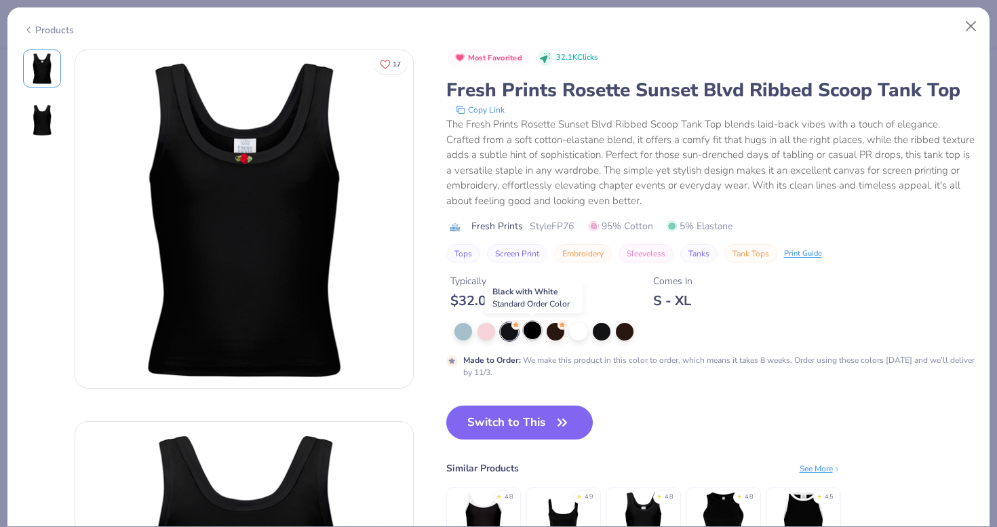
click at [535, 334] on div at bounding box center [533, 330] width 18 height 18
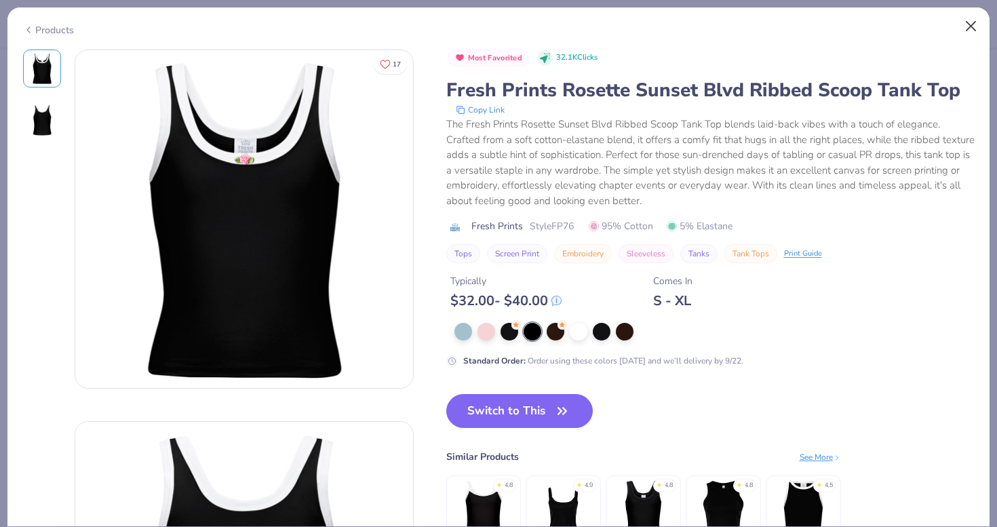
click at [975, 24] on button "Close" at bounding box center [971, 27] width 26 height 26
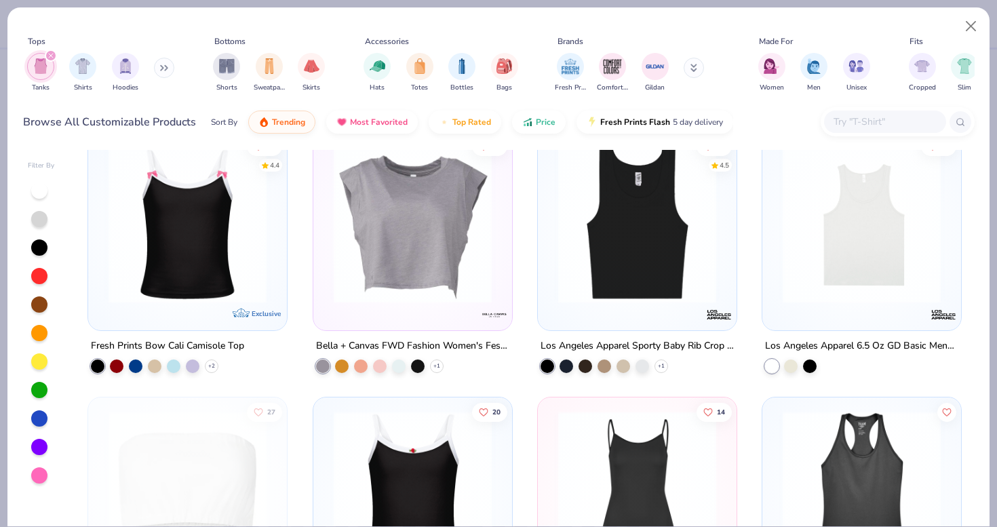
scroll to position [1091, 0]
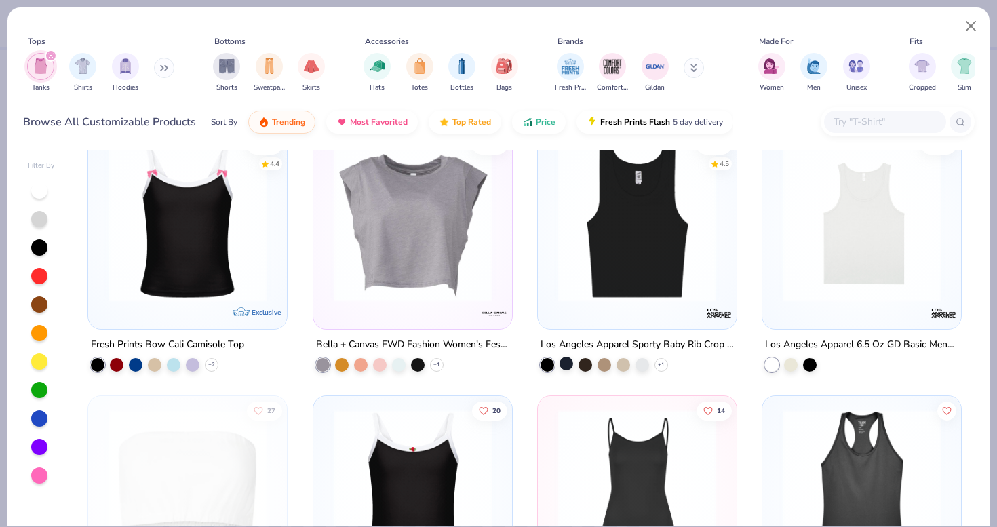
click at [565, 363] on div at bounding box center [566, 364] width 14 height 14
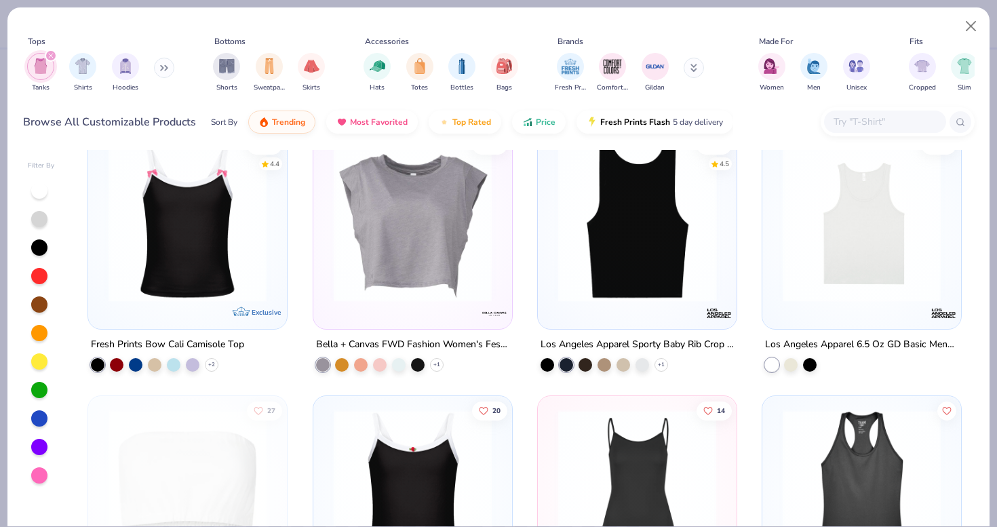
click at [688, 267] on img at bounding box center [637, 223] width 172 height 158
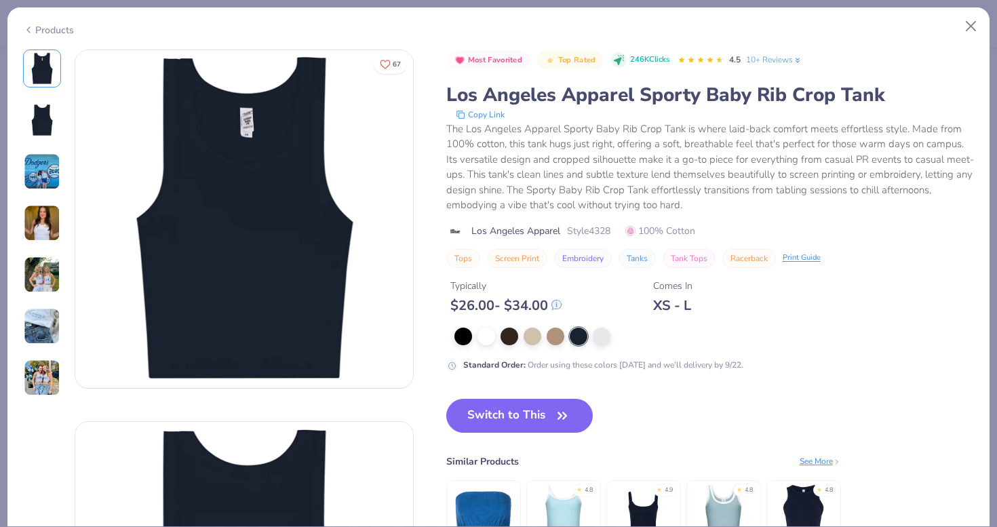
click at [44, 221] on img at bounding box center [42, 223] width 37 height 37
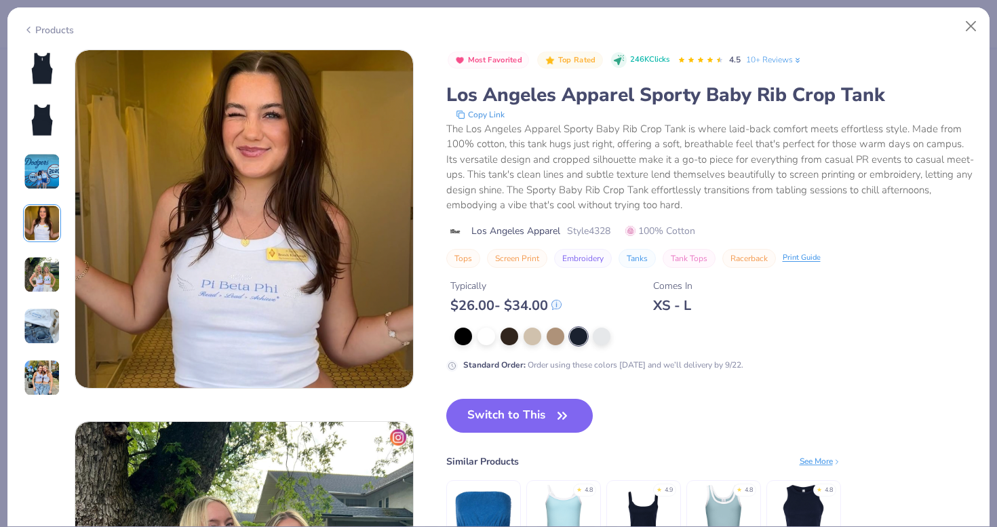
click at [41, 253] on div at bounding box center [42, 223] width 38 height 347
click at [41, 270] on img at bounding box center [42, 274] width 37 height 37
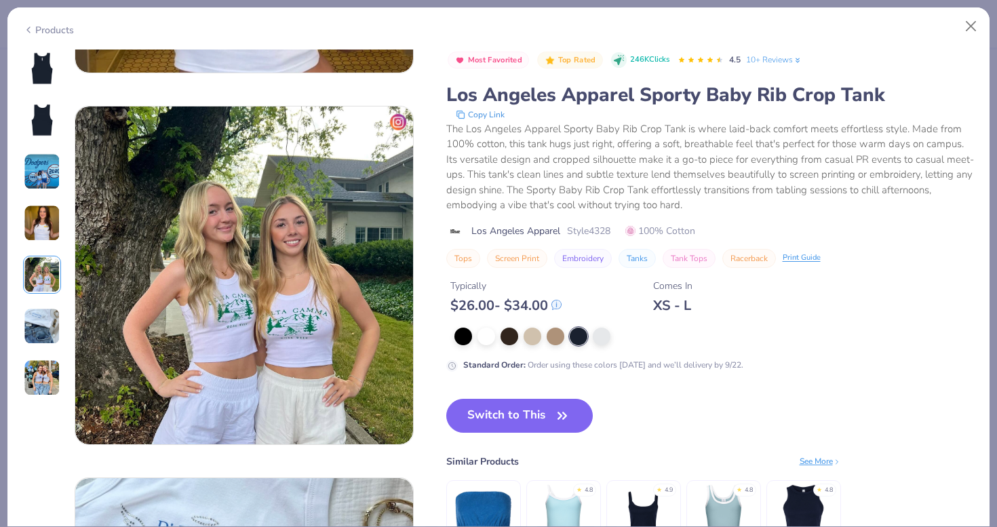
scroll to position [1486, 0]
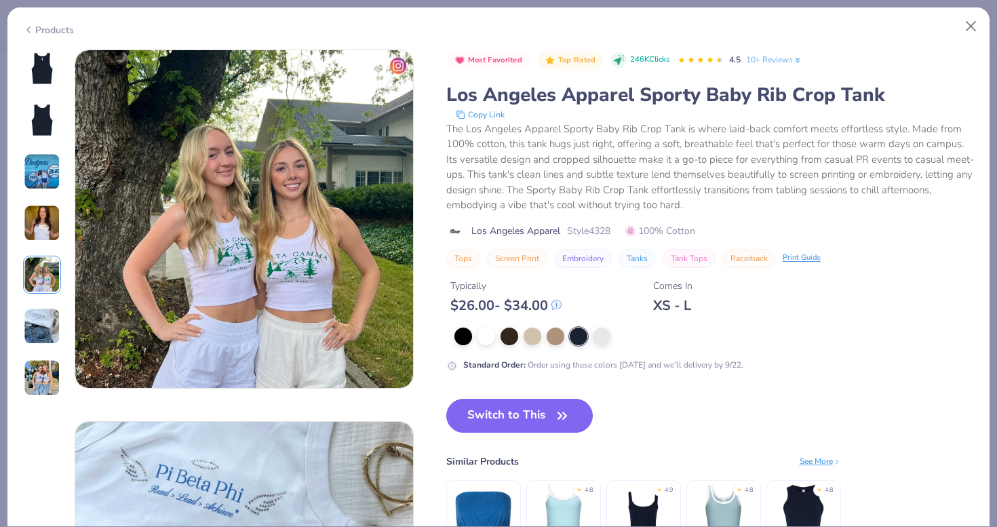
click at [41, 308] on img at bounding box center [42, 326] width 37 height 37
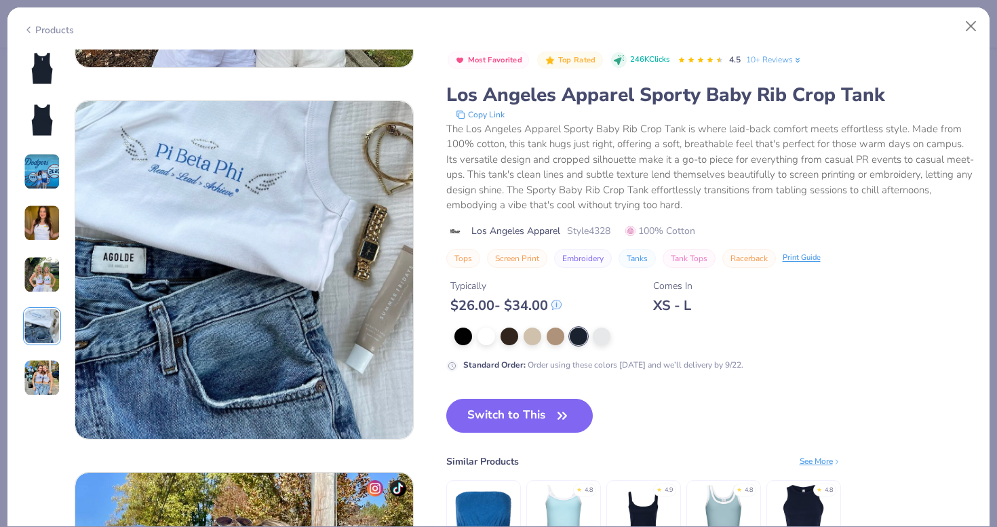
scroll to position [1858, 0]
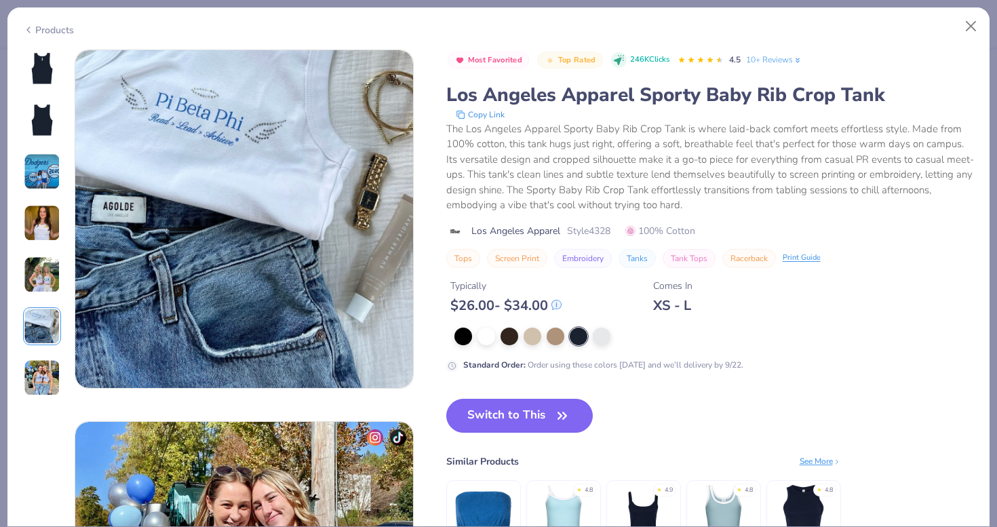
click at [984, 19] on div "Products" at bounding box center [498, 24] width 982 height 35
click at [979, 20] on button "Close" at bounding box center [971, 27] width 26 height 26
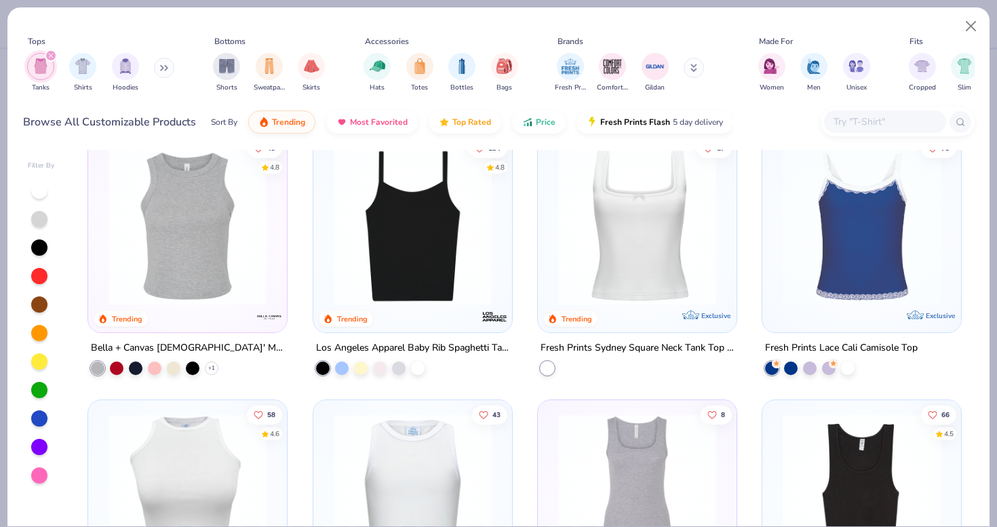
scroll to position [278, 0]
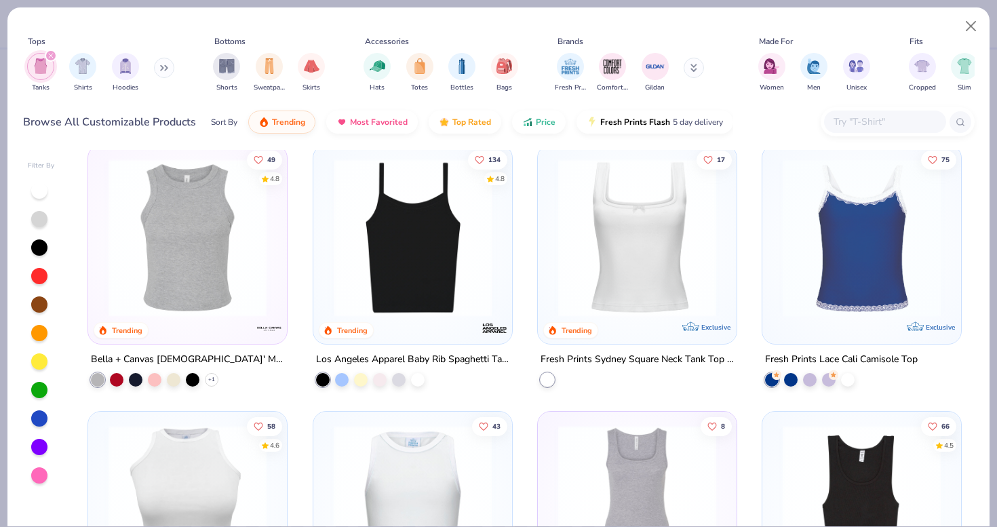
click at [430, 256] on img at bounding box center [413, 238] width 172 height 158
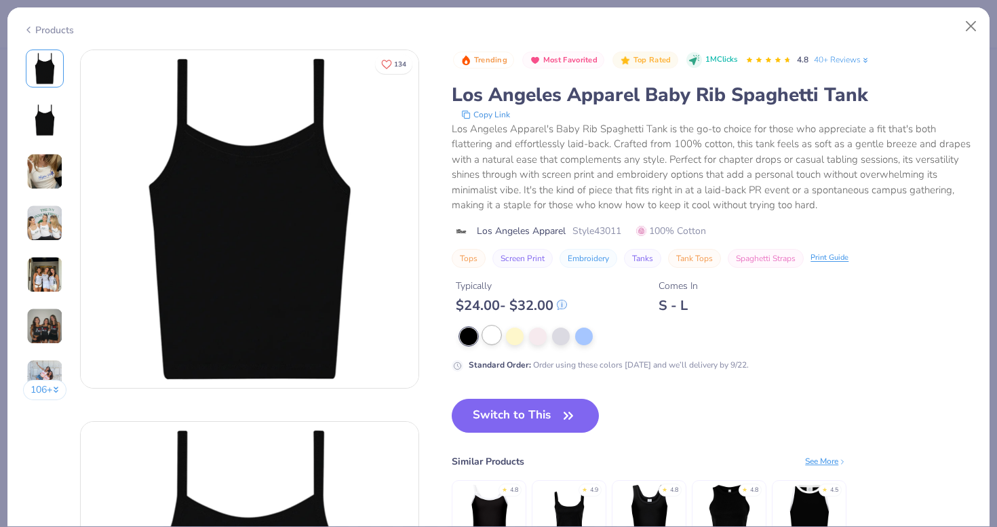
click at [487, 336] on div at bounding box center [492, 335] width 18 height 18
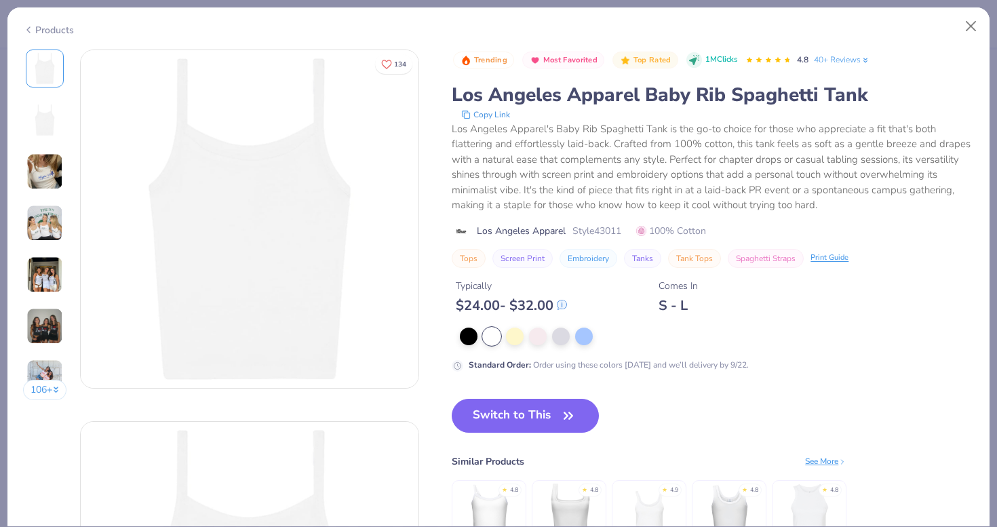
click at [52, 170] on img at bounding box center [44, 171] width 37 height 37
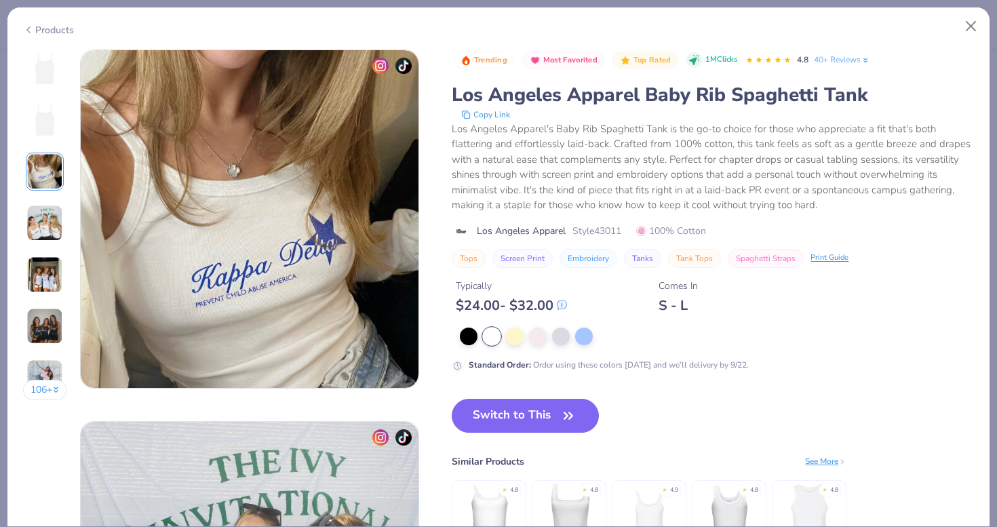
click at [49, 207] on img at bounding box center [44, 223] width 37 height 37
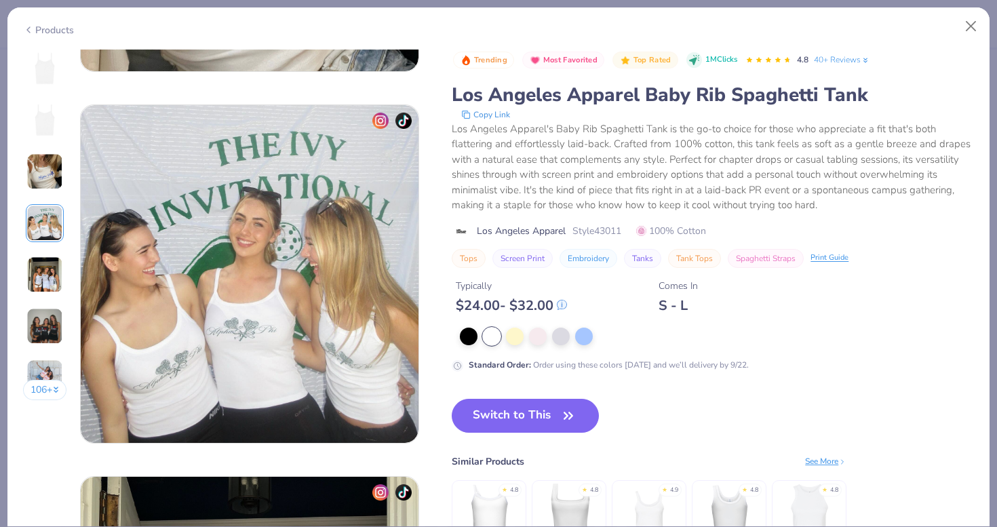
scroll to position [1115, 0]
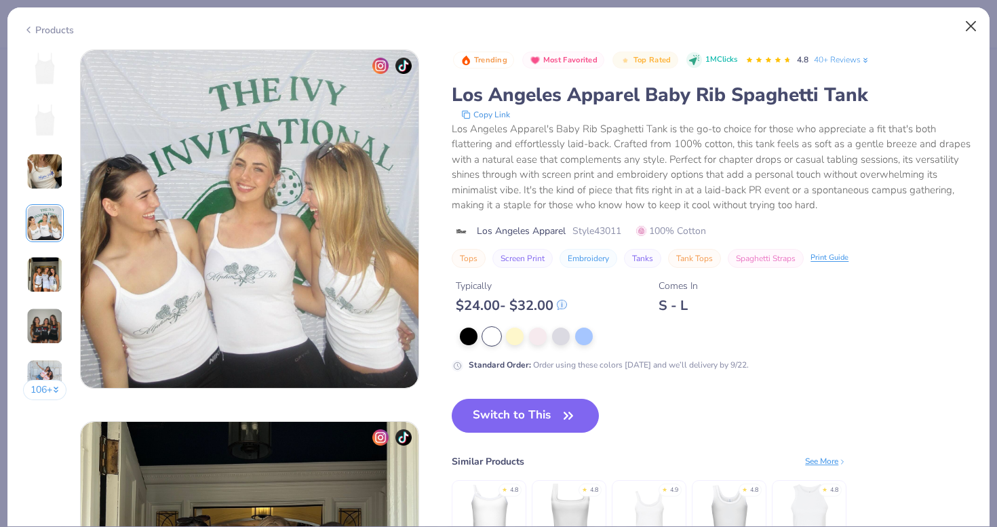
click at [962, 32] on button "Close" at bounding box center [971, 27] width 26 height 26
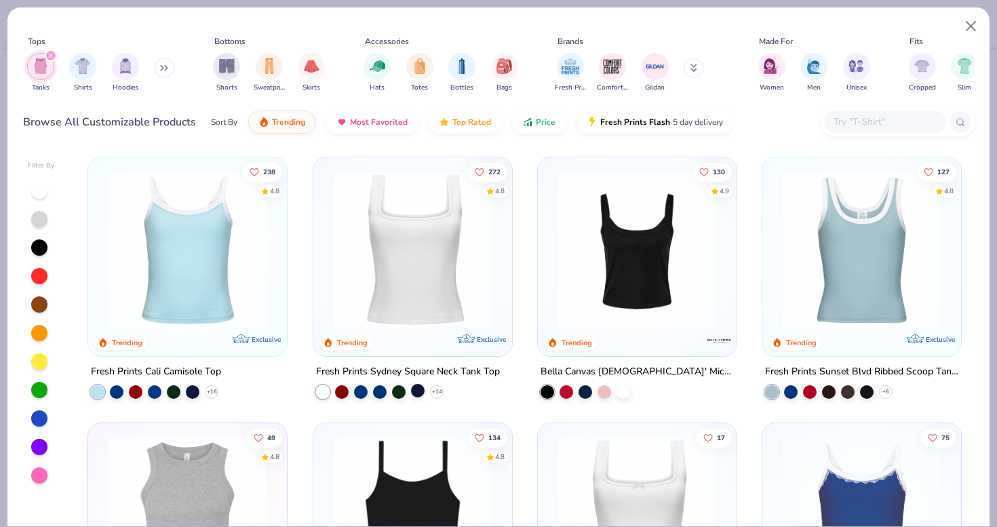
click at [420, 389] on div at bounding box center [418, 391] width 14 height 14
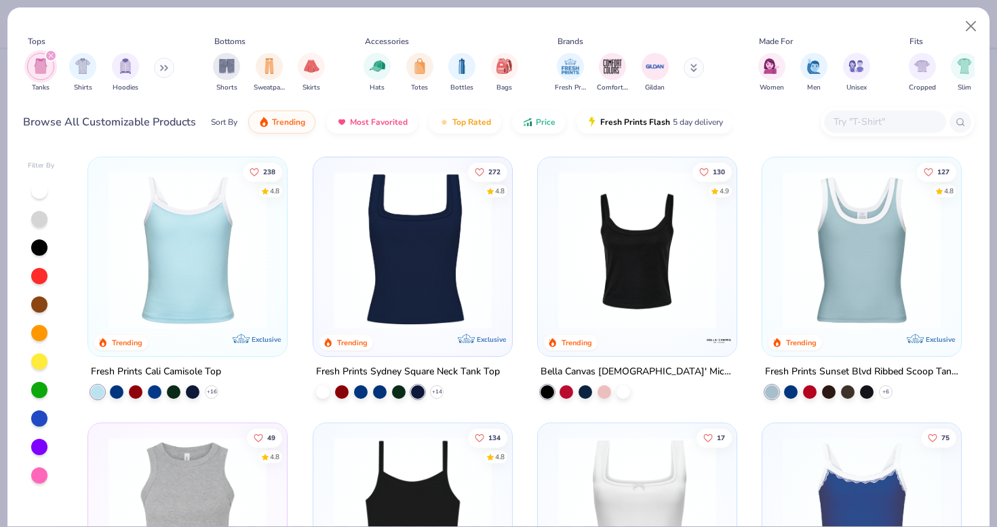
click at [438, 296] on img at bounding box center [413, 250] width 172 height 158
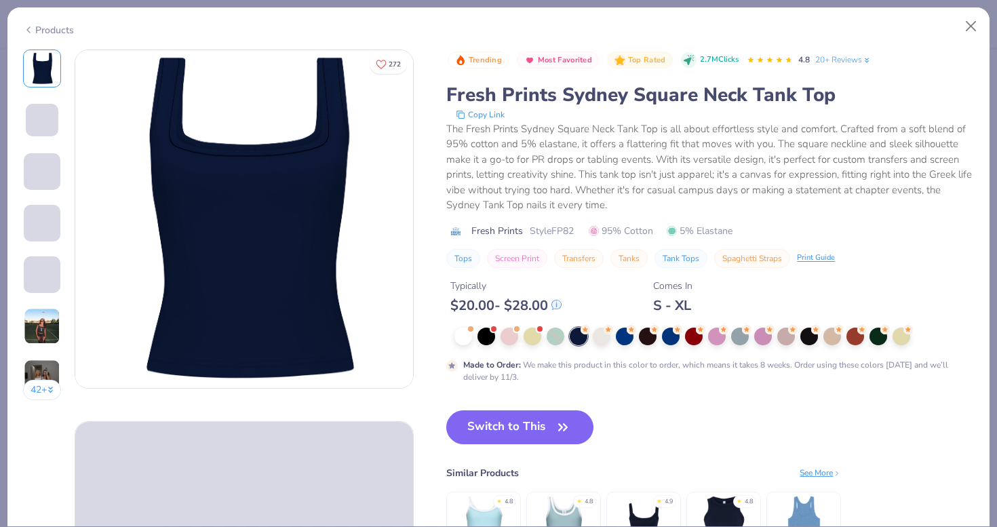
click at [44, 326] on img at bounding box center [42, 326] width 37 height 37
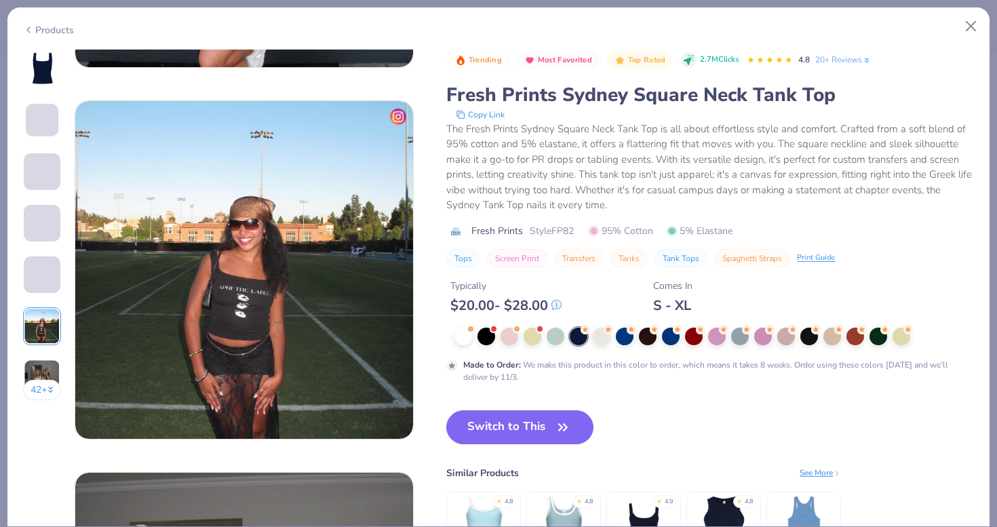
scroll to position [1858, 0]
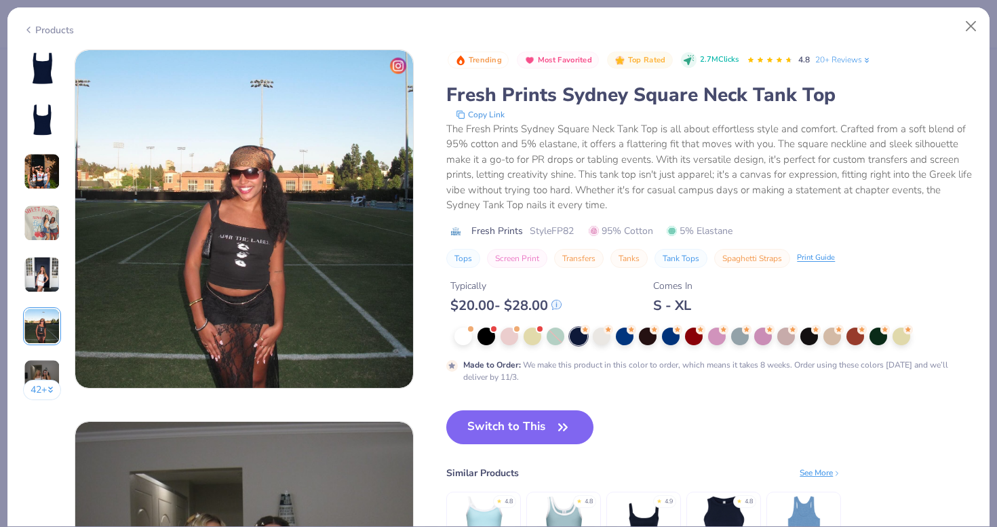
click at [48, 264] on img at bounding box center [42, 274] width 37 height 37
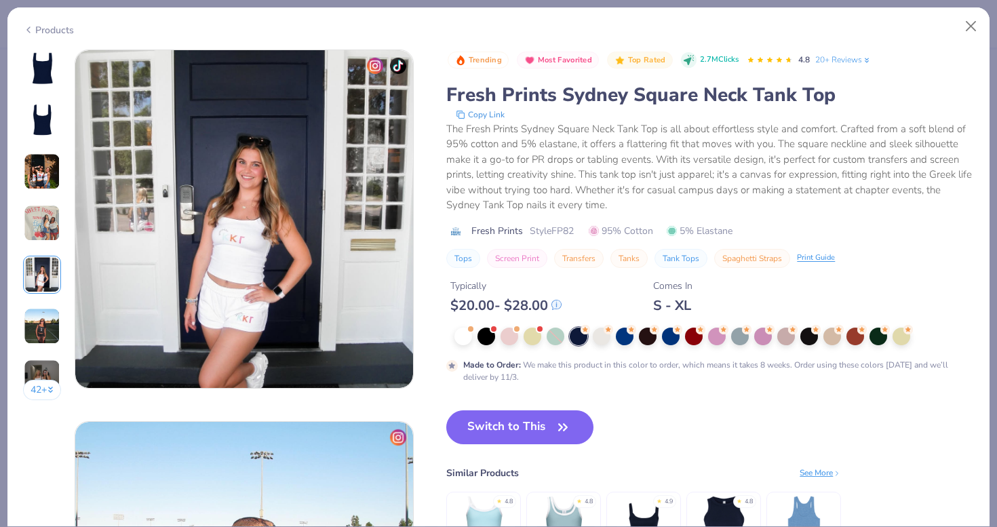
click at [54, 222] on img at bounding box center [42, 223] width 37 height 37
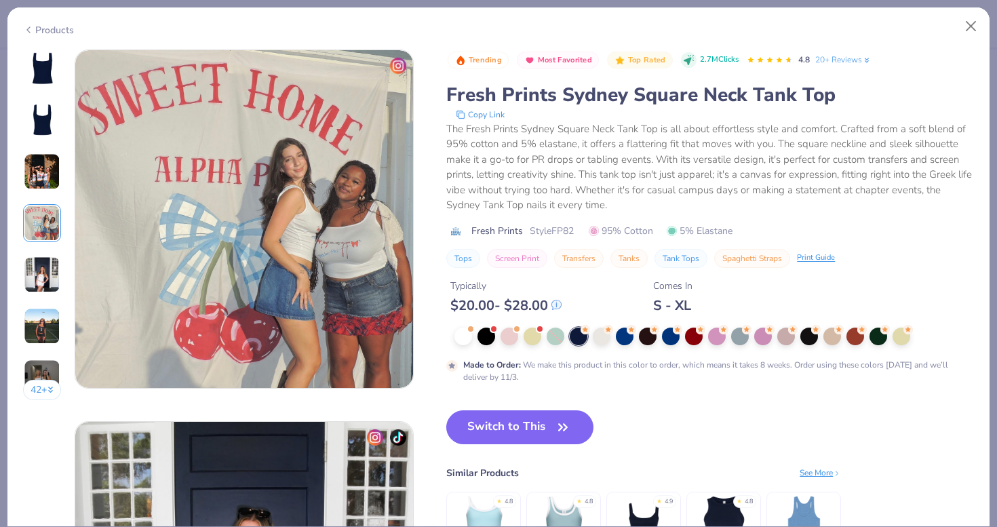
click at [45, 176] on img at bounding box center [42, 171] width 37 height 37
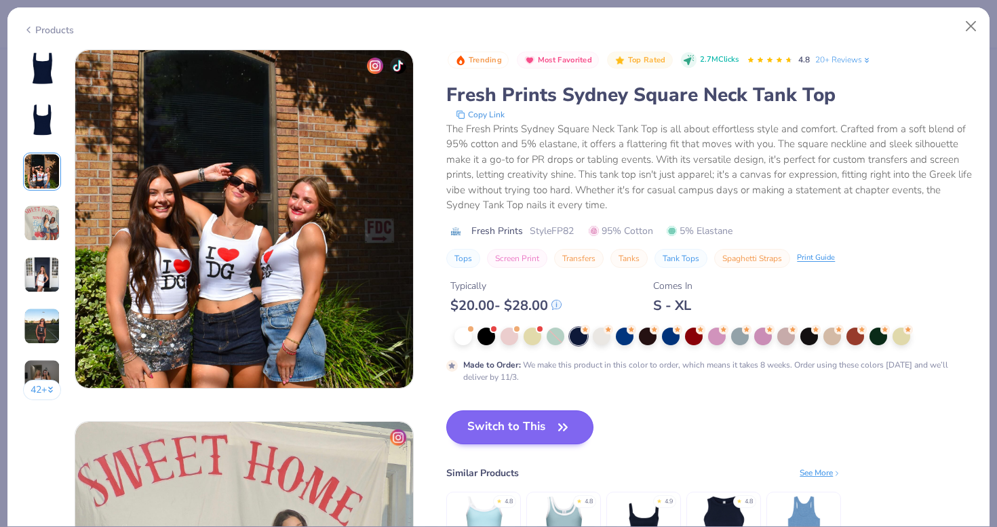
click at [534, 426] on button "Switch to This" at bounding box center [519, 427] width 147 height 34
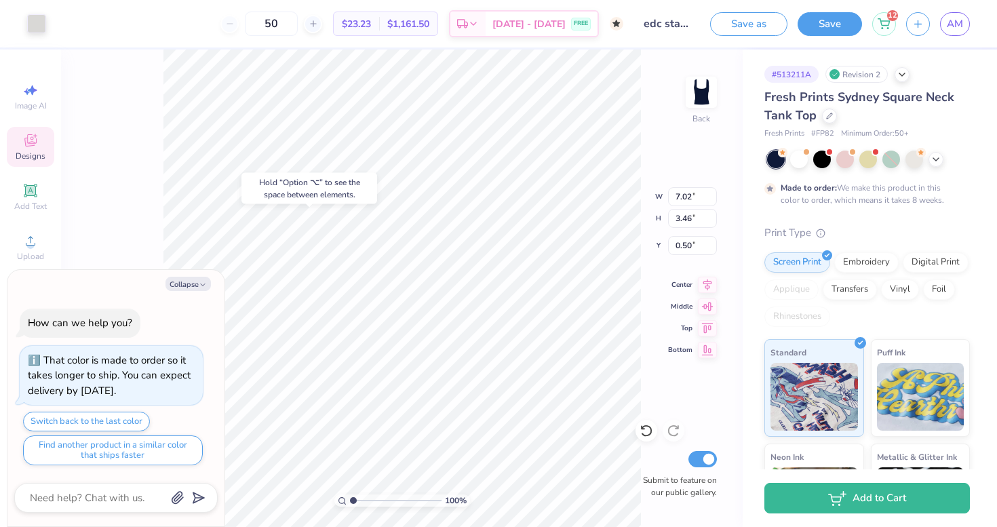
type textarea "x"
type input "0.88"
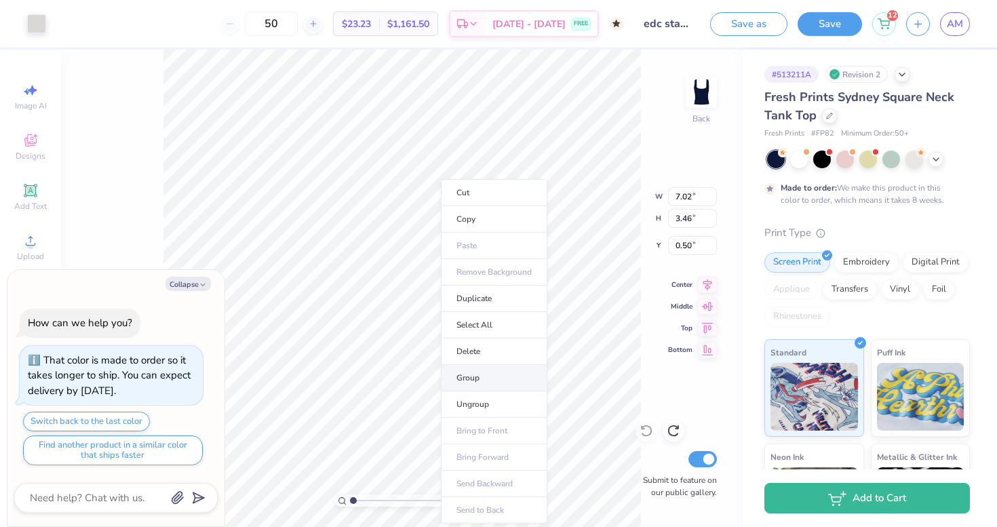
click at [483, 378] on li "Group" at bounding box center [494, 378] width 106 height 26
type textarea "x"
type input "0.91"
click at [621, 195] on div "100 % Back W 7.02 7.02 " H 3.46 3.46 " Y 0.91 0.91 " Center Middle Top Bottom S…" at bounding box center [402, 288] width 682 height 477
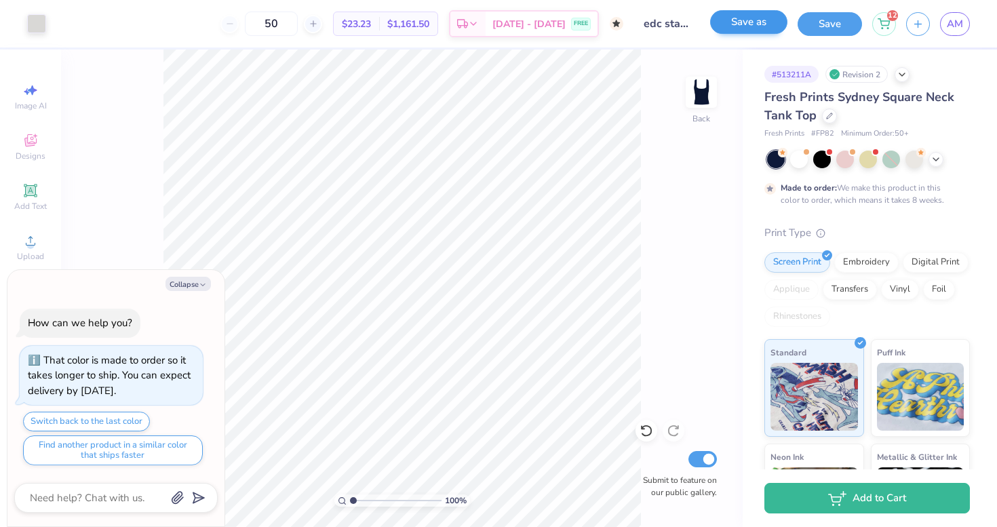
click at [753, 31] on button "Save as" at bounding box center [748, 22] width 77 height 24
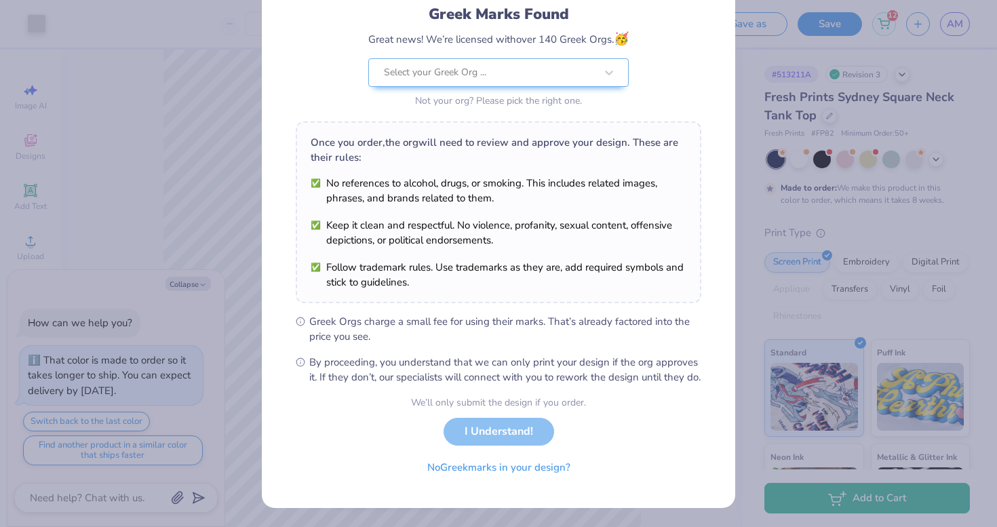
scroll to position [108, 0]
click at [492, 466] on button "No Greek marks in your design?" at bounding box center [499, 464] width 166 height 28
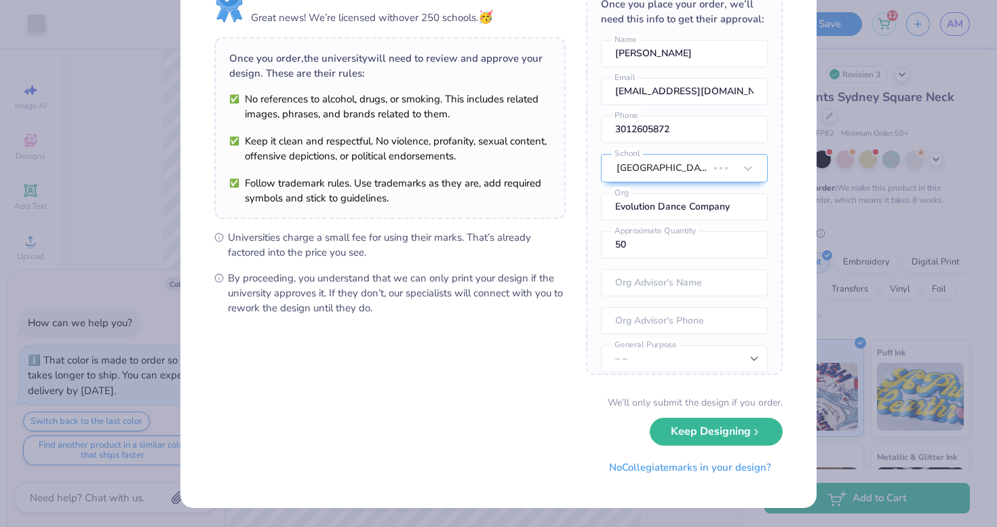
scroll to position [0, 0]
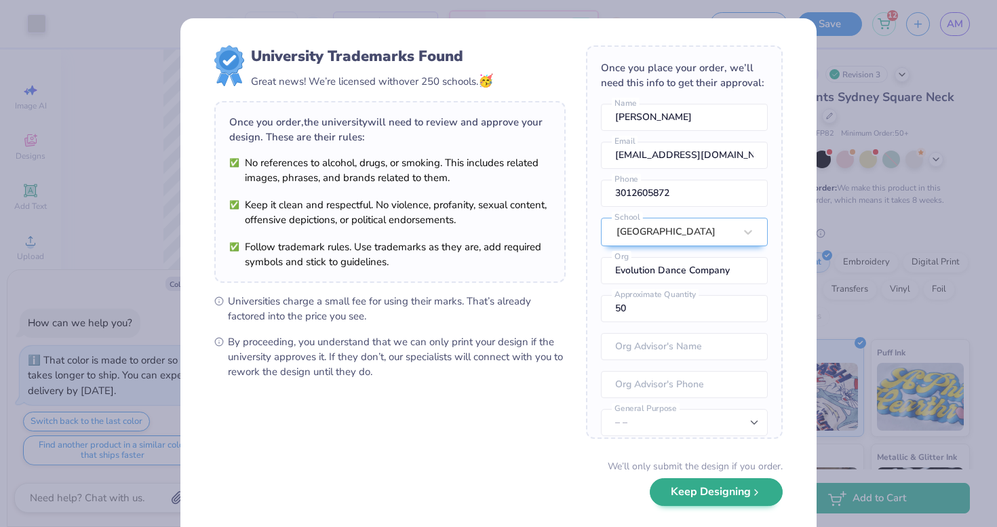
click at [688, 498] on button "Keep Designing" at bounding box center [716, 492] width 133 height 28
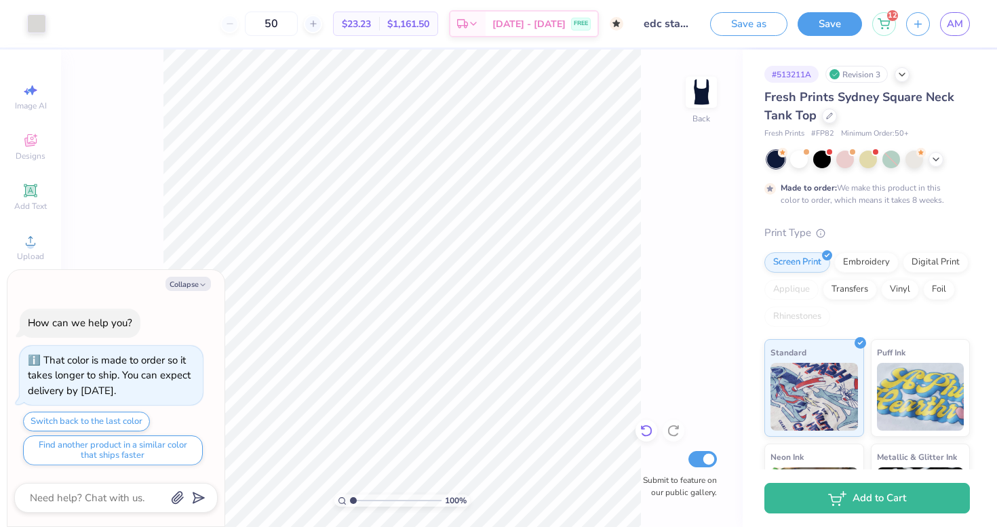
type textarea "x"
click at [957, 21] on span "AM" at bounding box center [955, 24] width 16 height 16
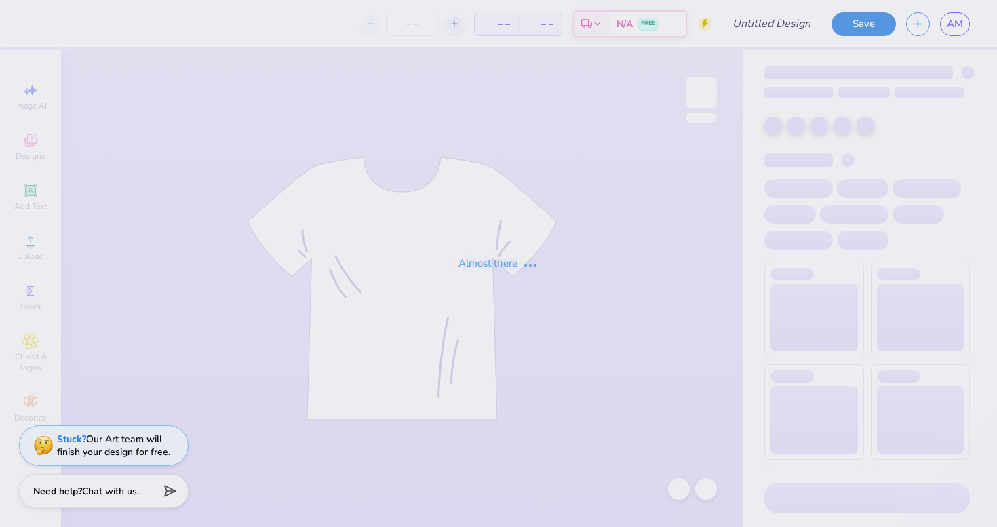
type input "edc star crewneck"
type input "50"
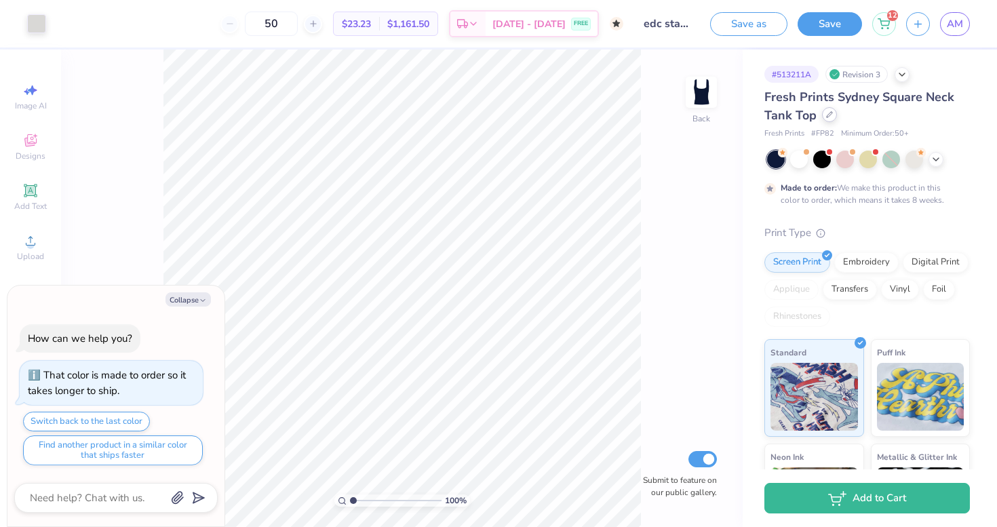
click at [835, 116] on div at bounding box center [829, 114] width 15 height 15
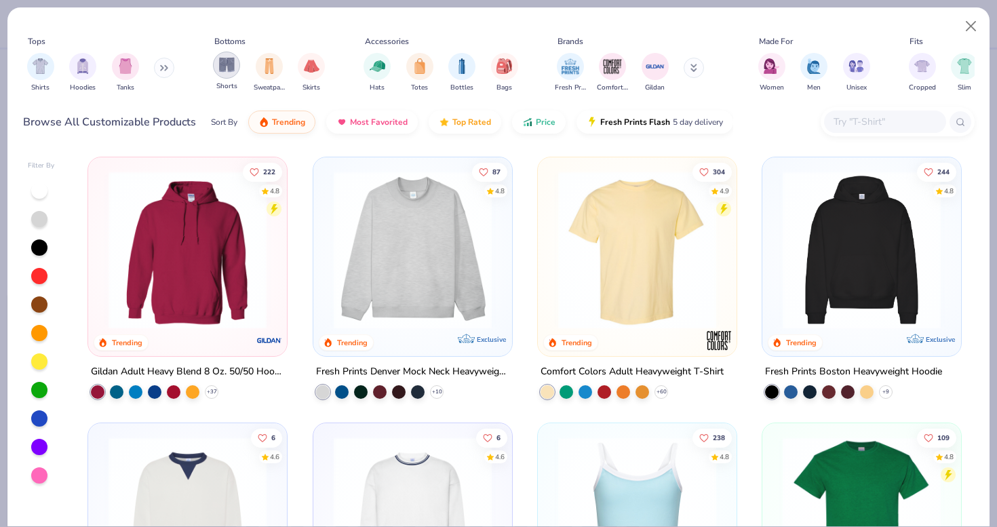
click at [231, 70] on img "filter for Shorts" at bounding box center [227, 65] width 16 height 16
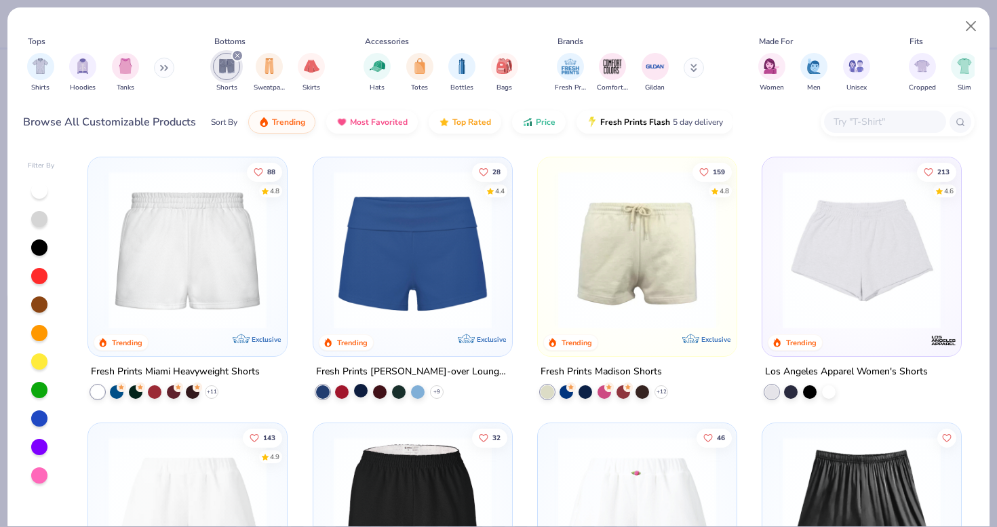
click at [359, 389] on div at bounding box center [361, 391] width 14 height 14
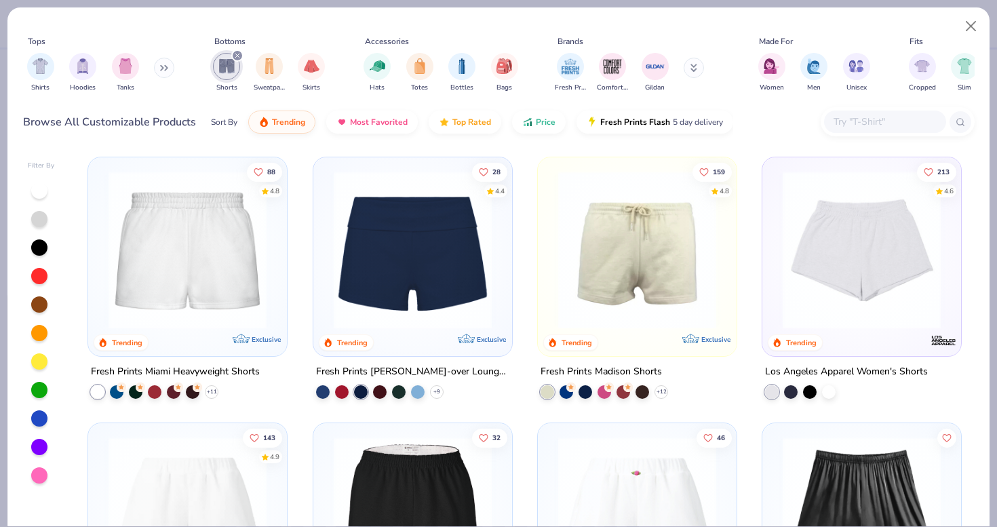
click at [427, 316] on img at bounding box center [413, 250] width 172 height 158
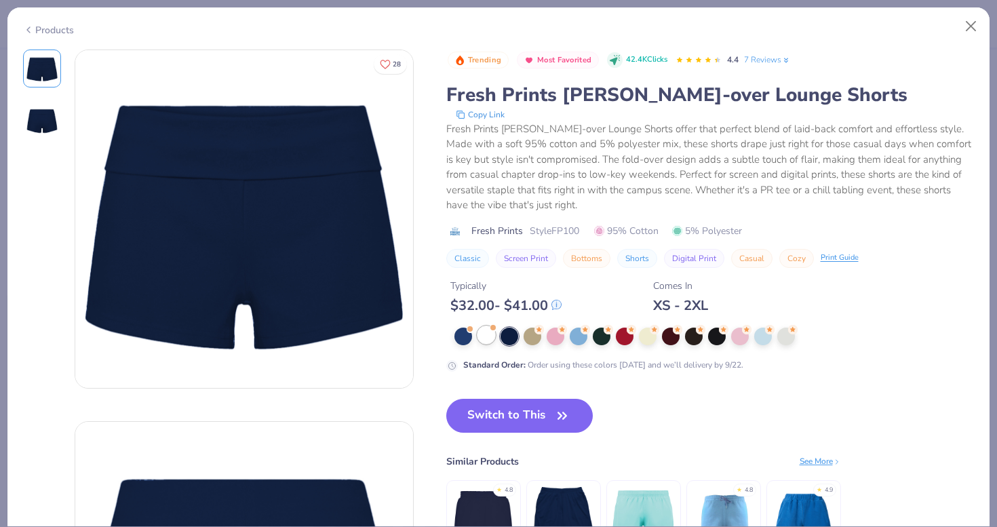
click at [488, 336] on div at bounding box center [486, 335] width 18 height 18
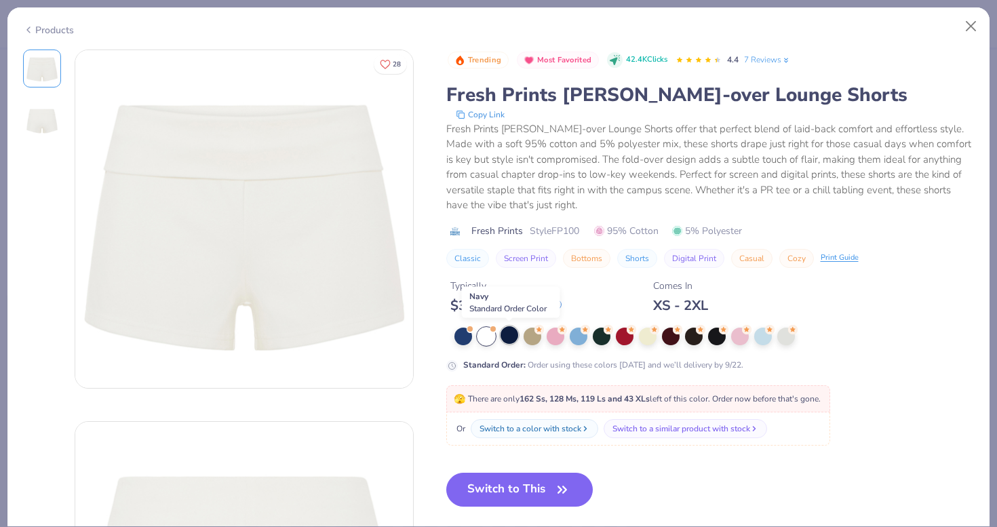
click at [512, 343] on div at bounding box center [509, 335] width 18 height 18
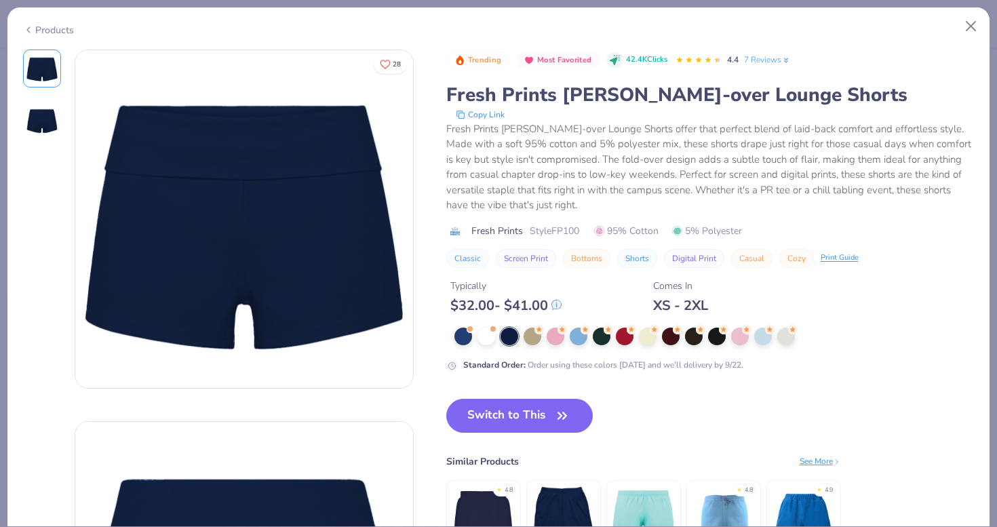
click at [50, 123] on img at bounding box center [42, 120] width 33 height 33
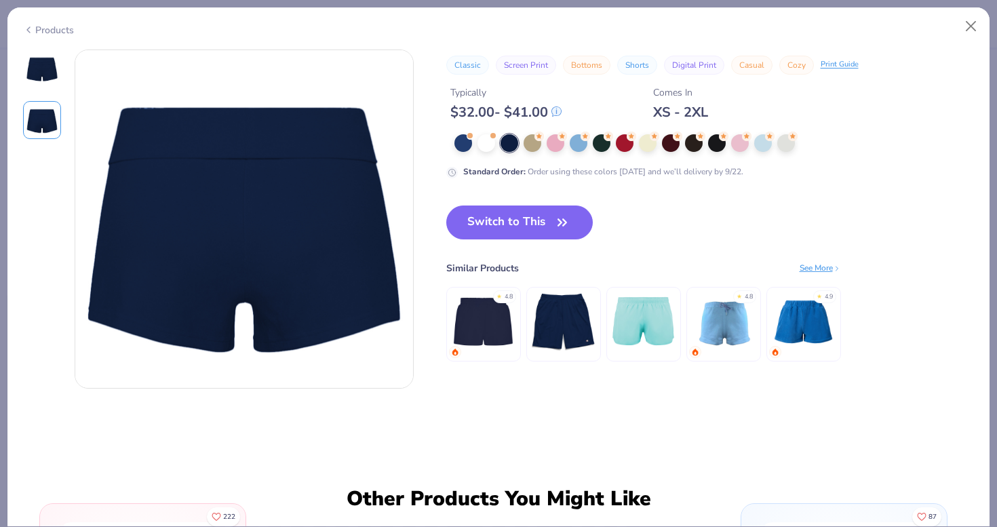
click at [43, 85] on div at bounding box center [42, 69] width 38 height 38
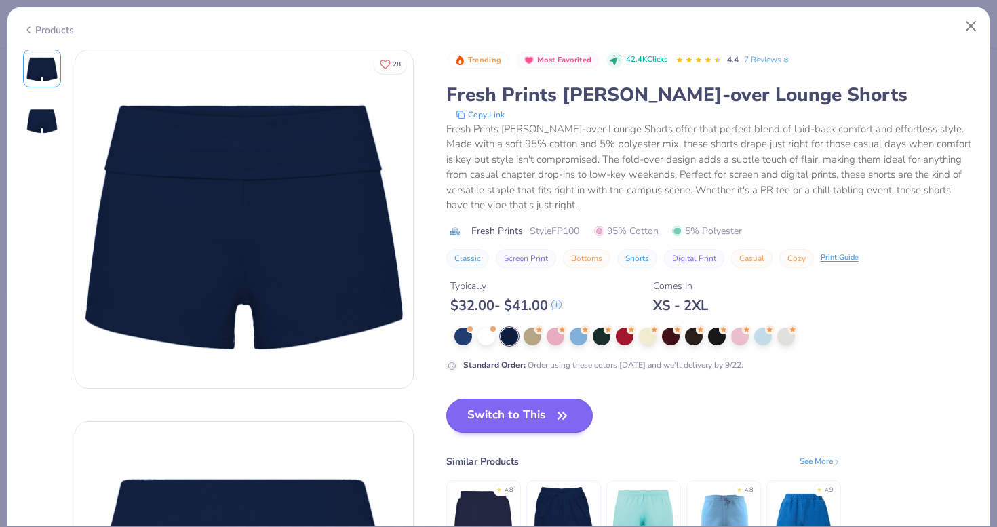
click at [528, 411] on button "Switch to This" at bounding box center [519, 416] width 147 height 34
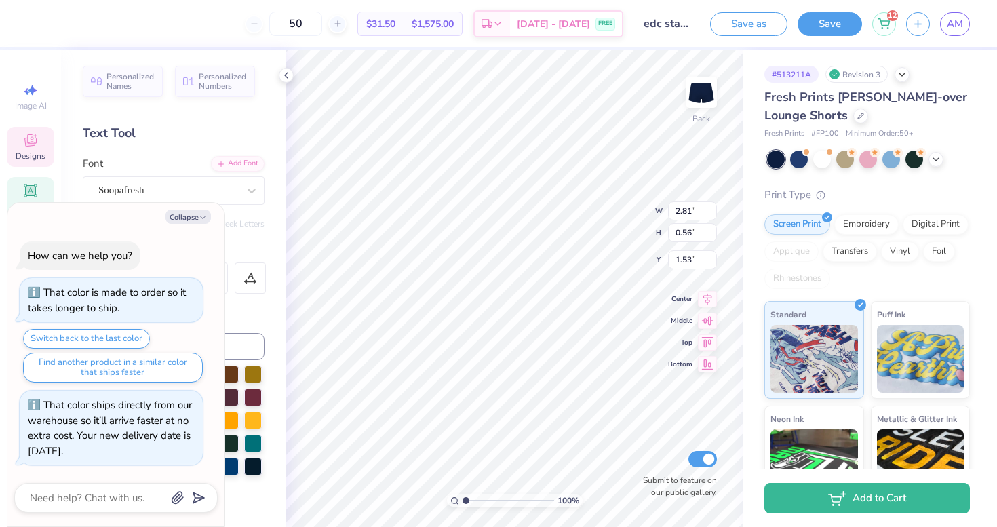
type textarea "x"
type input "2.54"
type textarea "x"
type input "2.61"
type input "0.52"
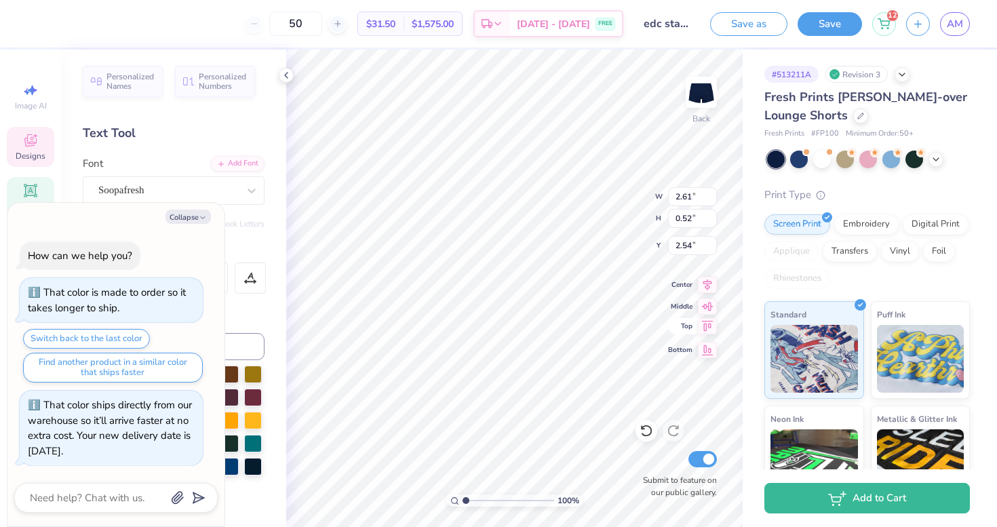
type textarea "x"
type input "2.39"
type input "0.47"
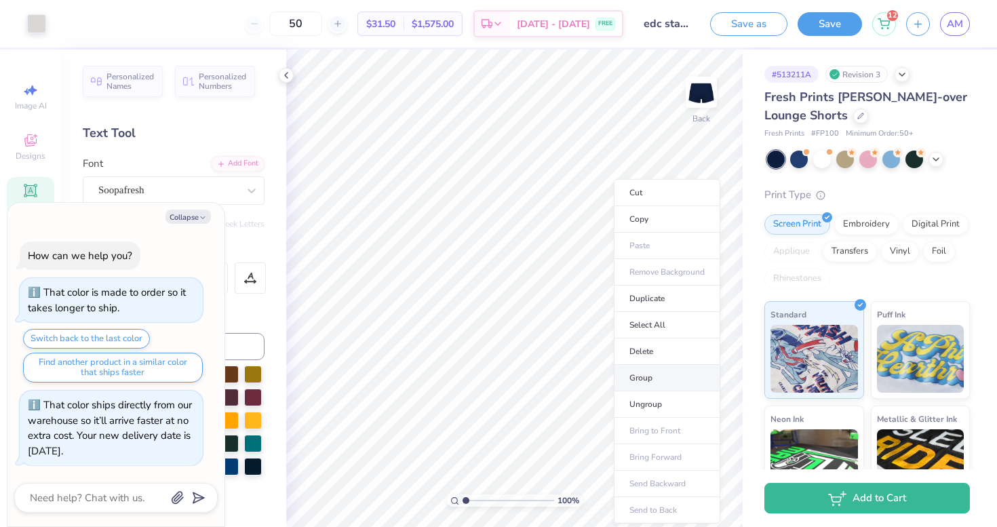
click at [646, 372] on li "Group" at bounding box center [667, 378] width 106 height 26
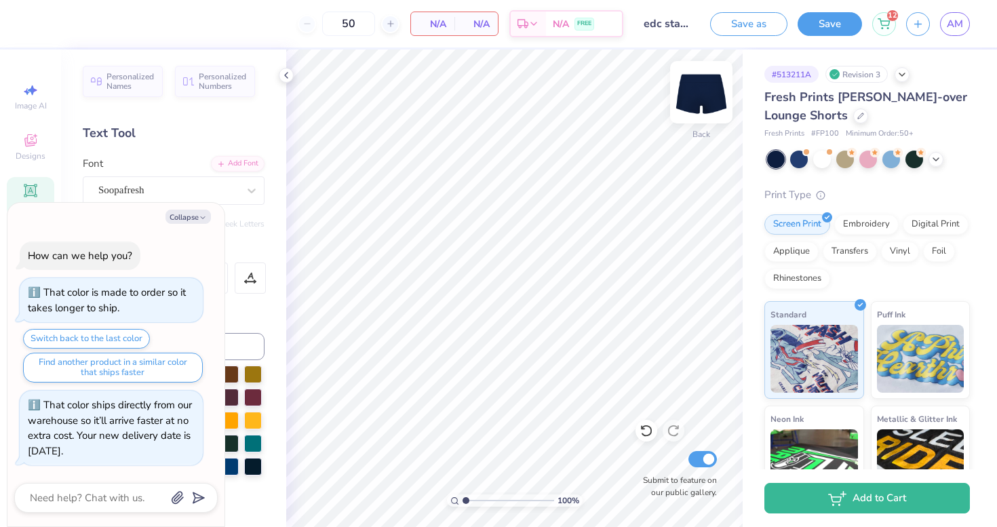
click at [692, 94] on img at bounding box center [701, 92] width 54 height 54
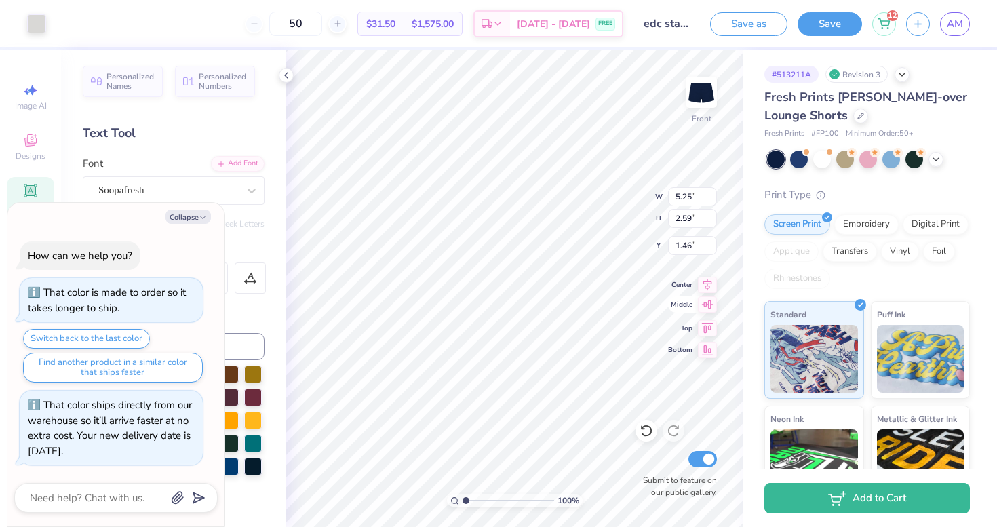
click at [705, 303] on icon at bounding box center [707, 304] width 19 height 16
type textarea "x"
type input "2.96"
click at [194, 216] on button "Collapse" at bounding box center [187, 217] width 45 height 14
type textarea "x"
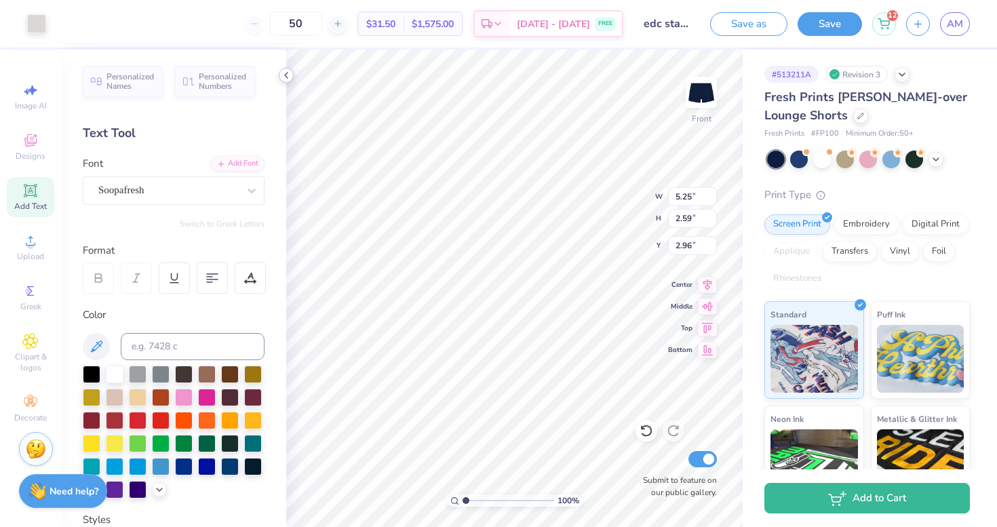
click at [286, 78] on icon at bounding box center [286, 75] width 11 height 11
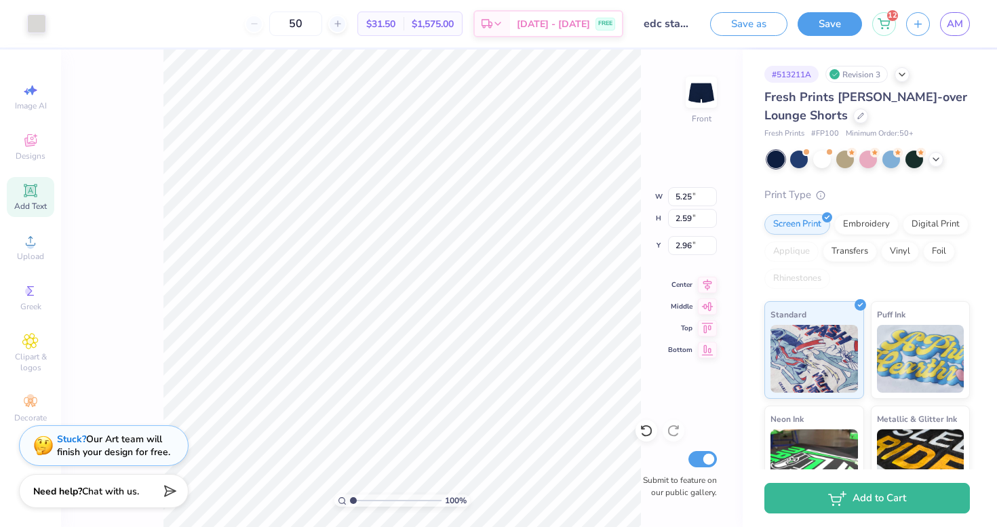
type input "4.33"
type input "2.13"
type input "4.97"
type input "4.39"
type input "2.75"
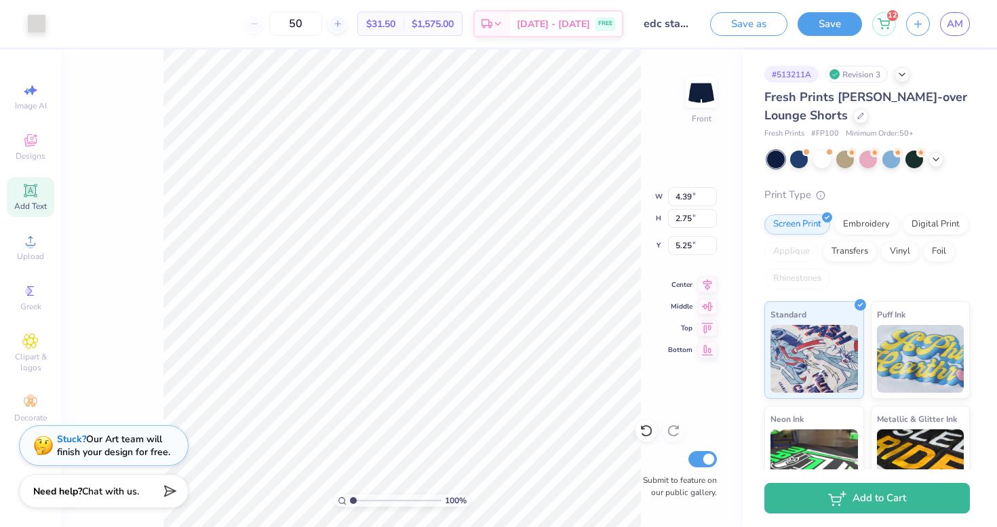
type input "4.99"
click at [770, 20] on button "Save as" at bounding box center [748, 22] width 77 height 24
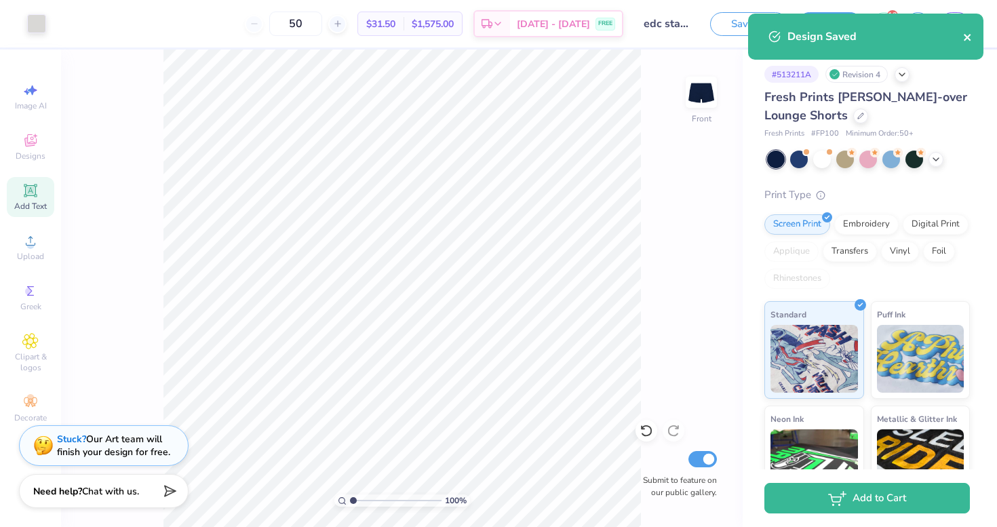
click at [965, 35] on icon "close" at bounding box center [967, 37] width 7 height 7
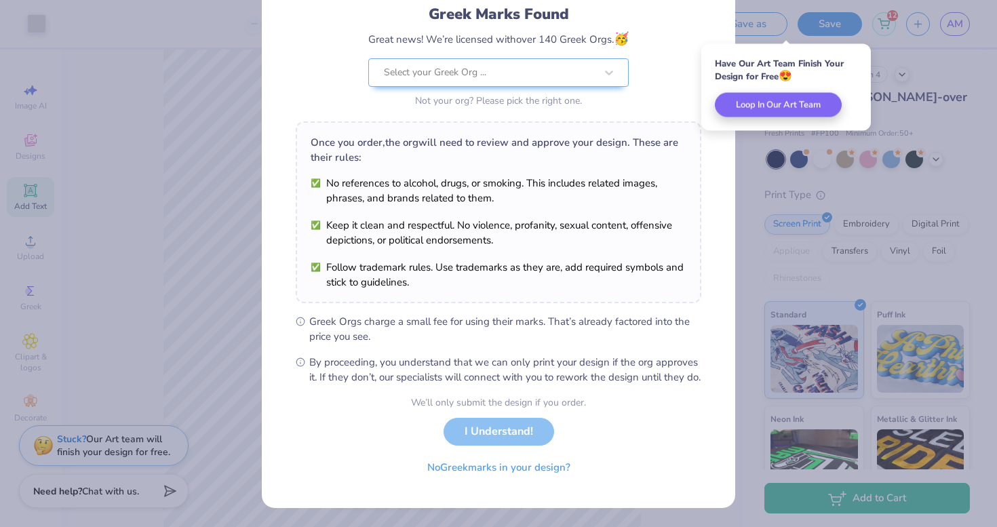
scroll to position [108, 0]
click at [492, 467] on button "No Greek marks in your design?" at bounding box center [499, 464] width 166 height 28
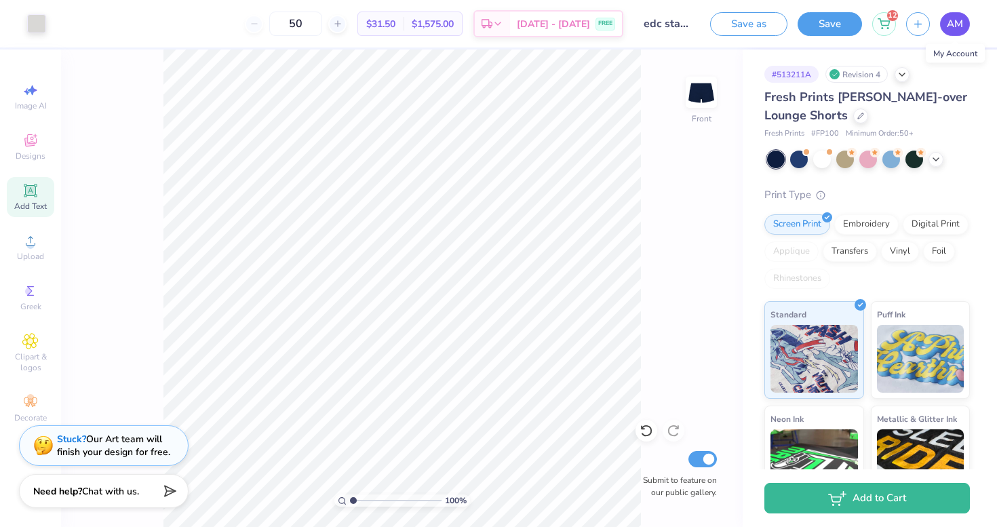
click at [955, 21] on span "AM" at bounding box center [955, 24] width 16 height 16
